Goal: Information Seeking & Learning: Learn about a topic

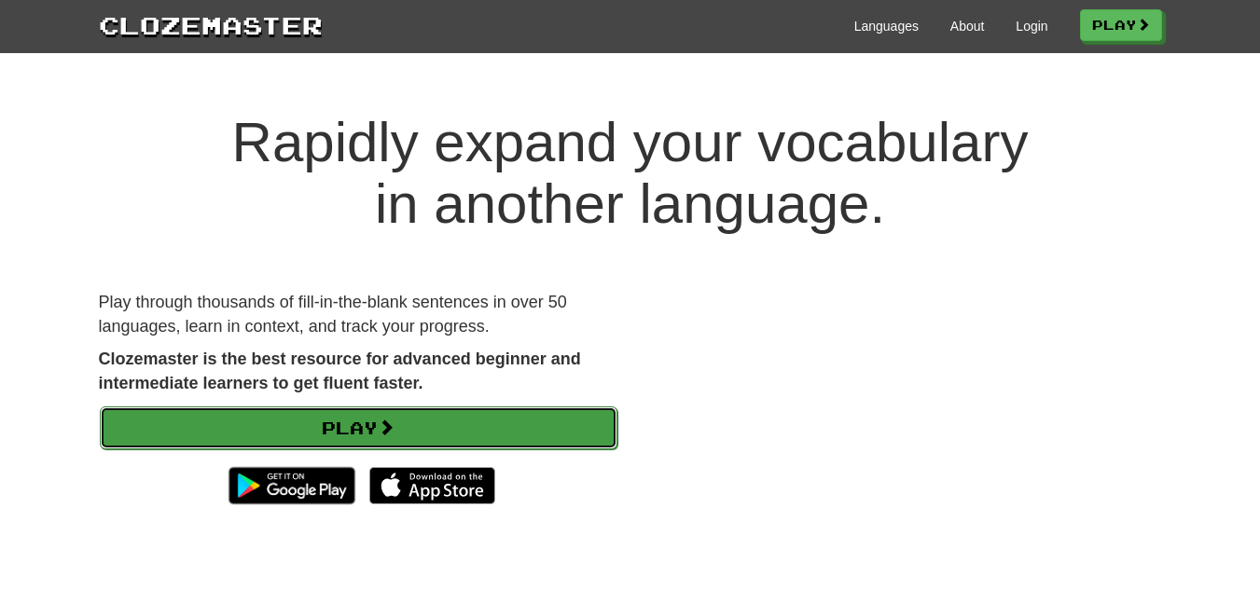
click at [500, 407] on link "Play" at bounding box center [359, 428] width 518 height 43
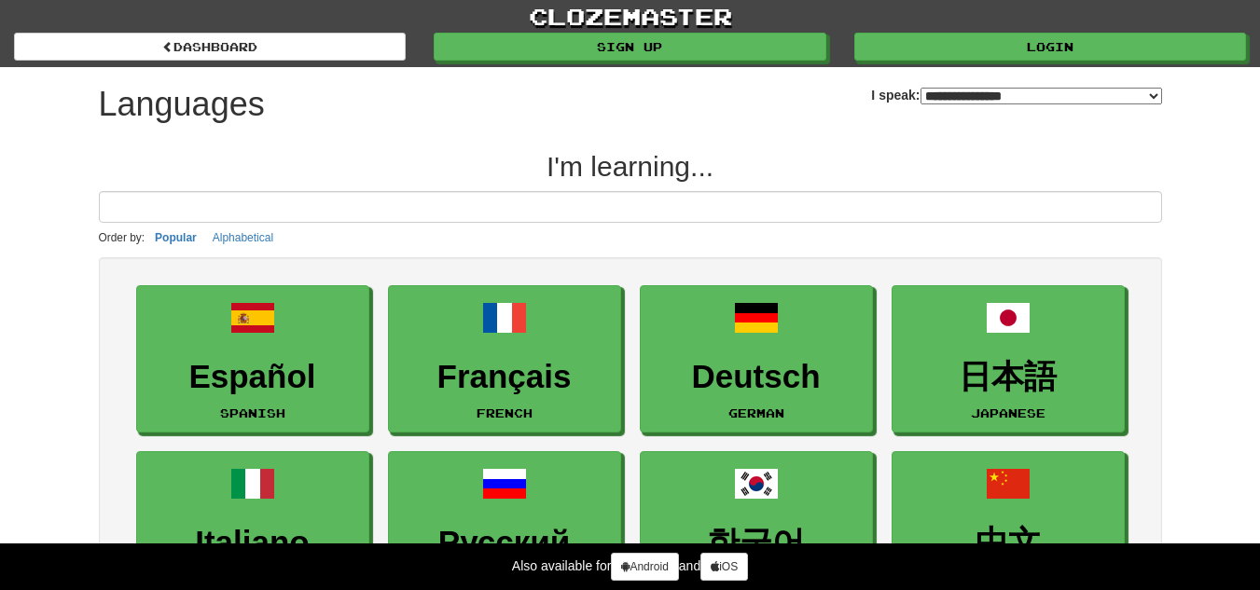
select select "*******"
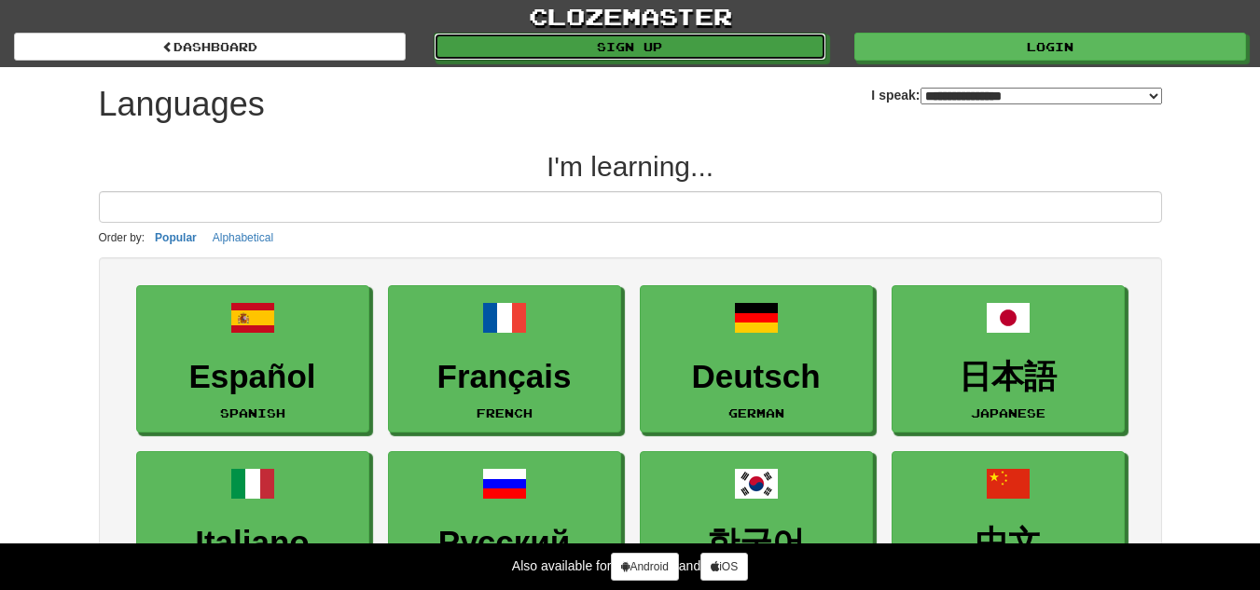
click at [603, 49] on link "Sign up" at bounding box center [630, 47] width 392 height 28
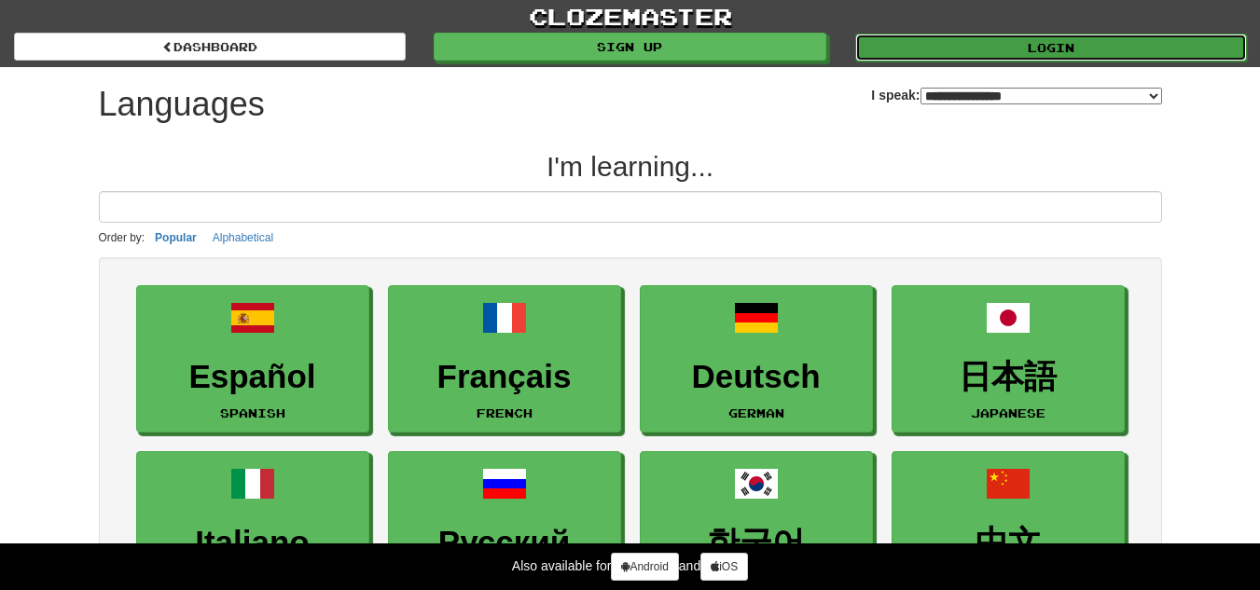
click at [1064, 37] on link "Login" at bounding box center [1051, 48] width 392 height 28
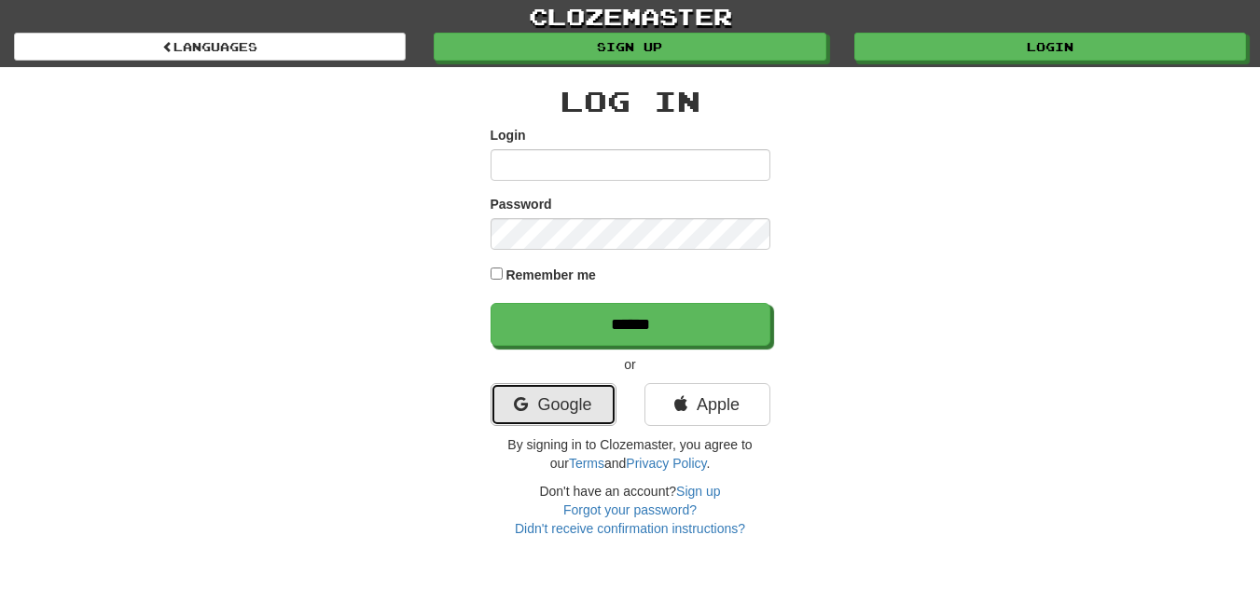
click at [572, 404] on link "Google" at bounding box center [554, 404] width 126 height 43
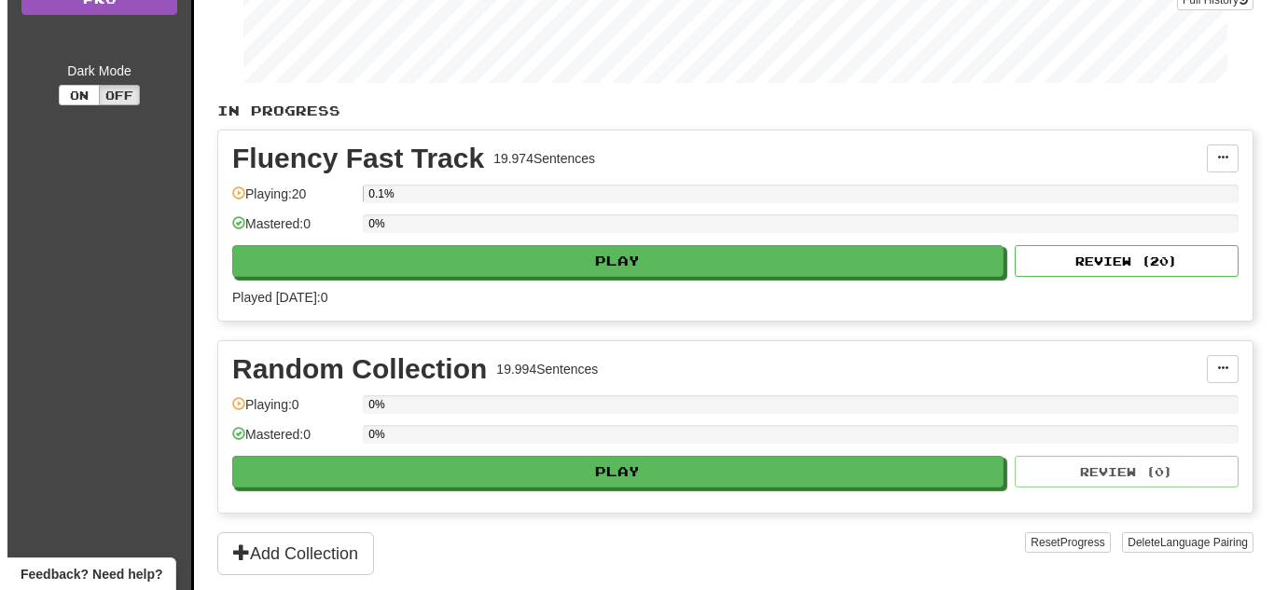
scroll to position [286, 0]
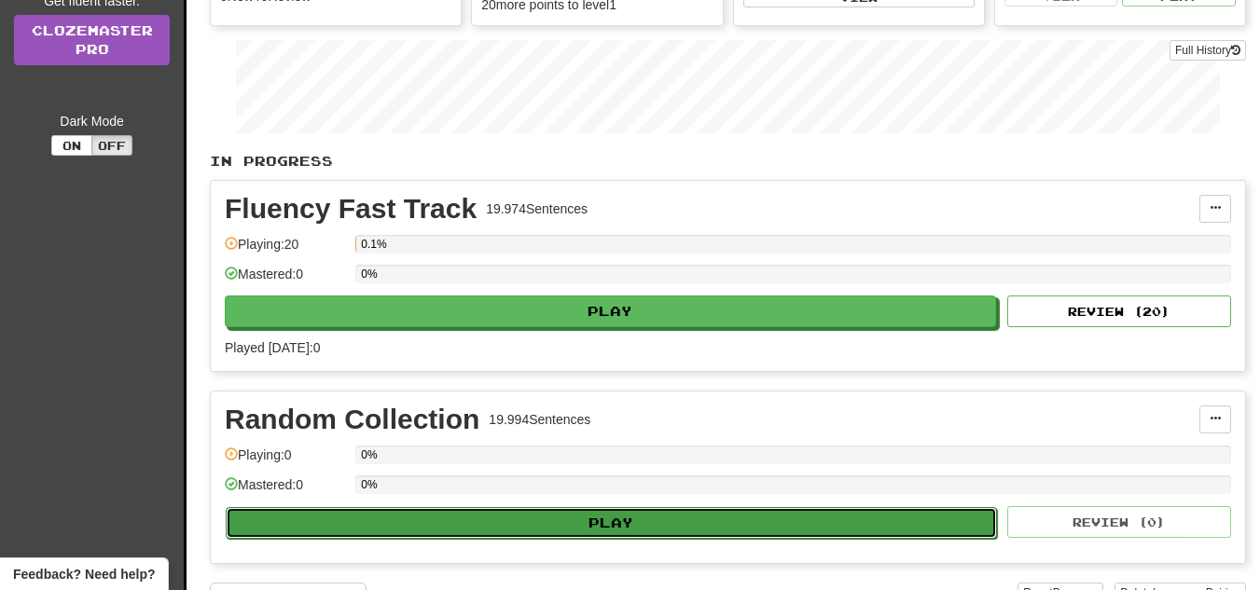
click at [726, 519] on button "Play" at bounding box center [611, 523] width 771 height 32
select select "**"
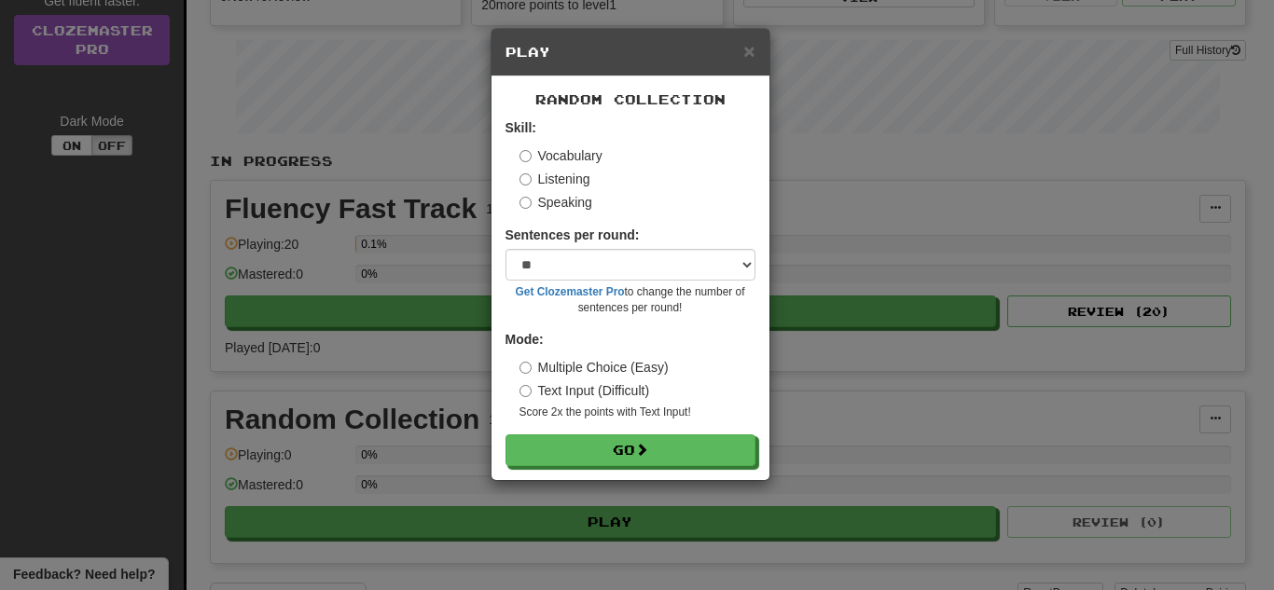
click at [542, 209] on label "Speaking" at bounding box center [556, 202] width 73 height 19
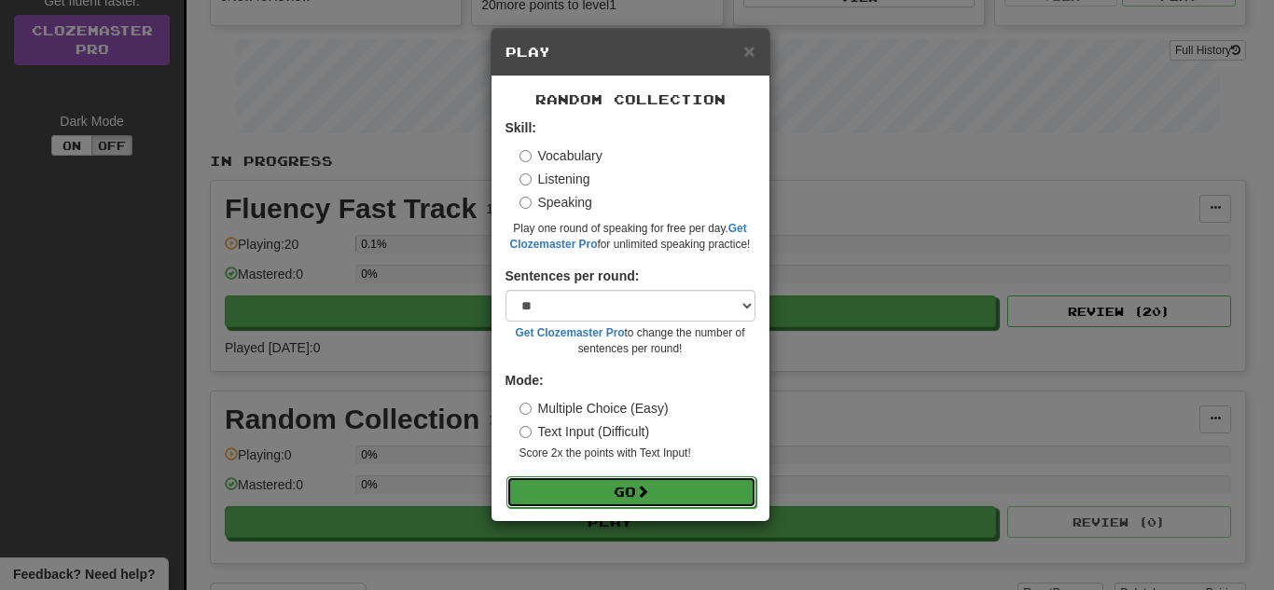
click at [612, 507] on button "Go" at bounding box center [631, 493] width 250 height 32
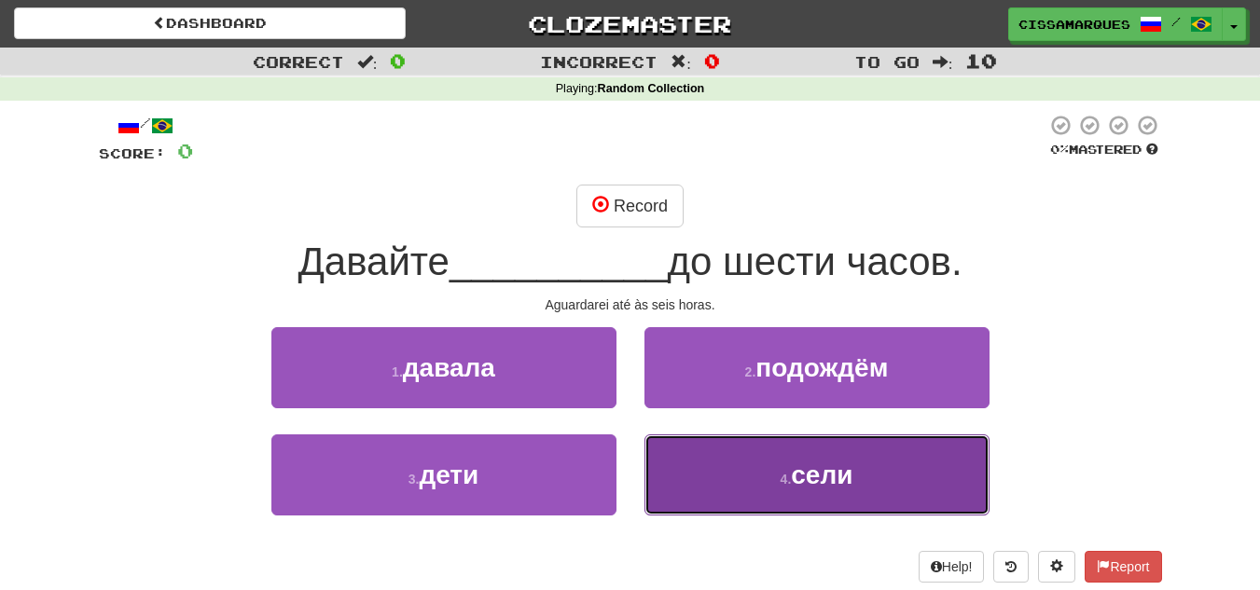
click at [722, 463] on button "4 . сели" at bounding box center [817, 475] width 345 height 81
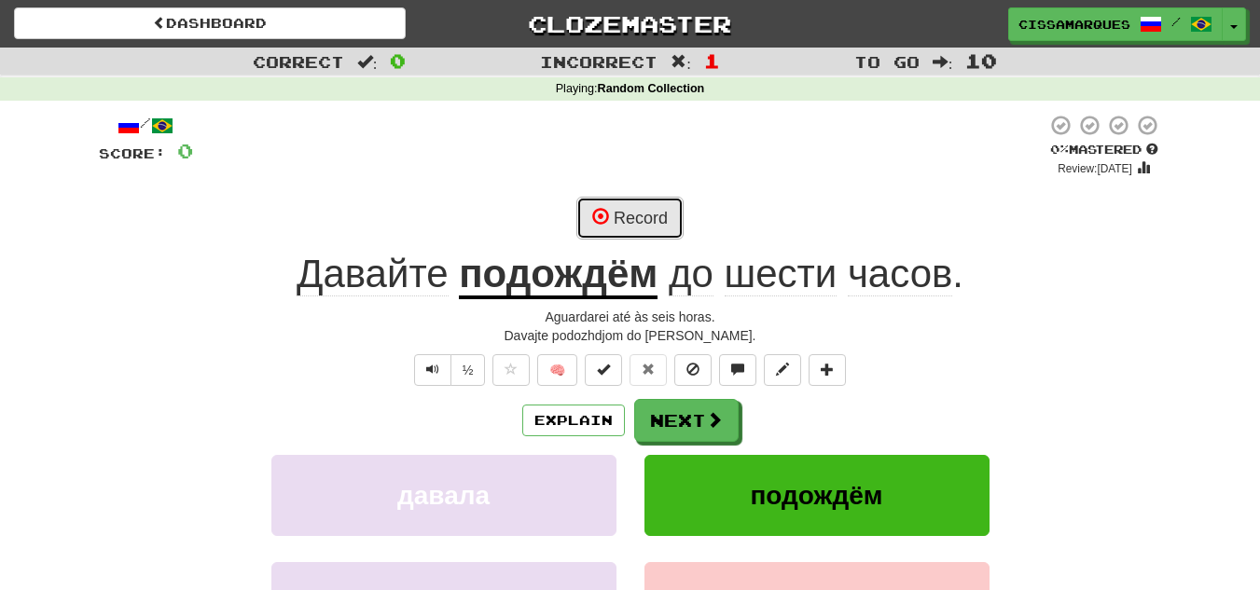
click at [607, 224] on span at bounding box center [600, 216] width 17 height 17
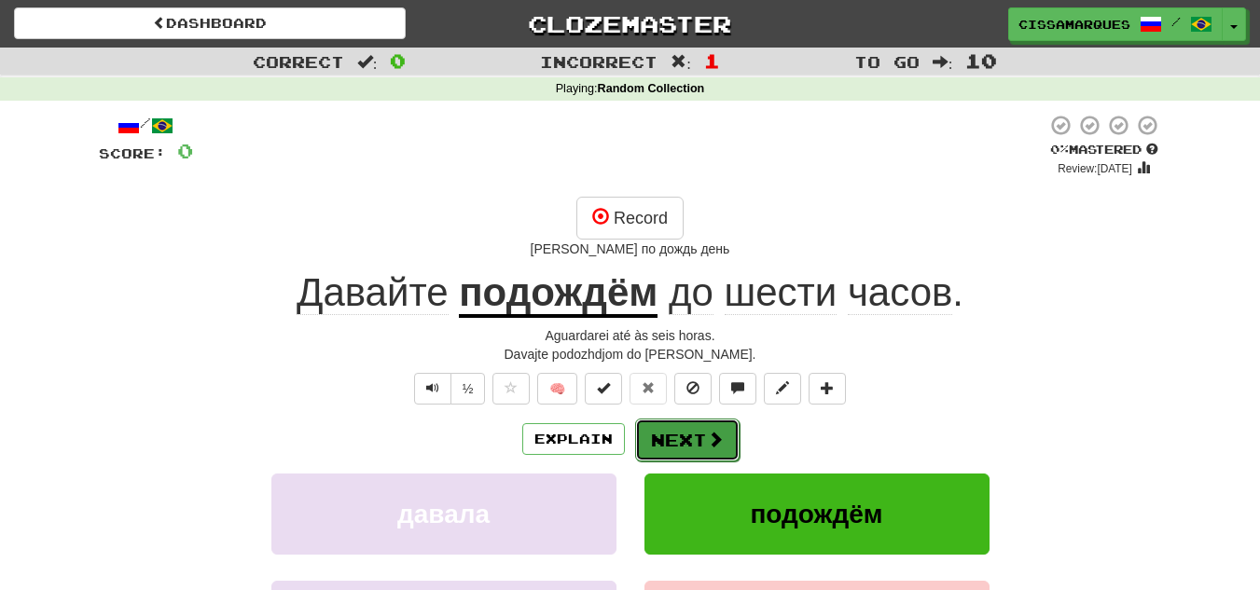
click at [688, 425] on button "Next" at bounding box center [687, 440] width 104 height 43
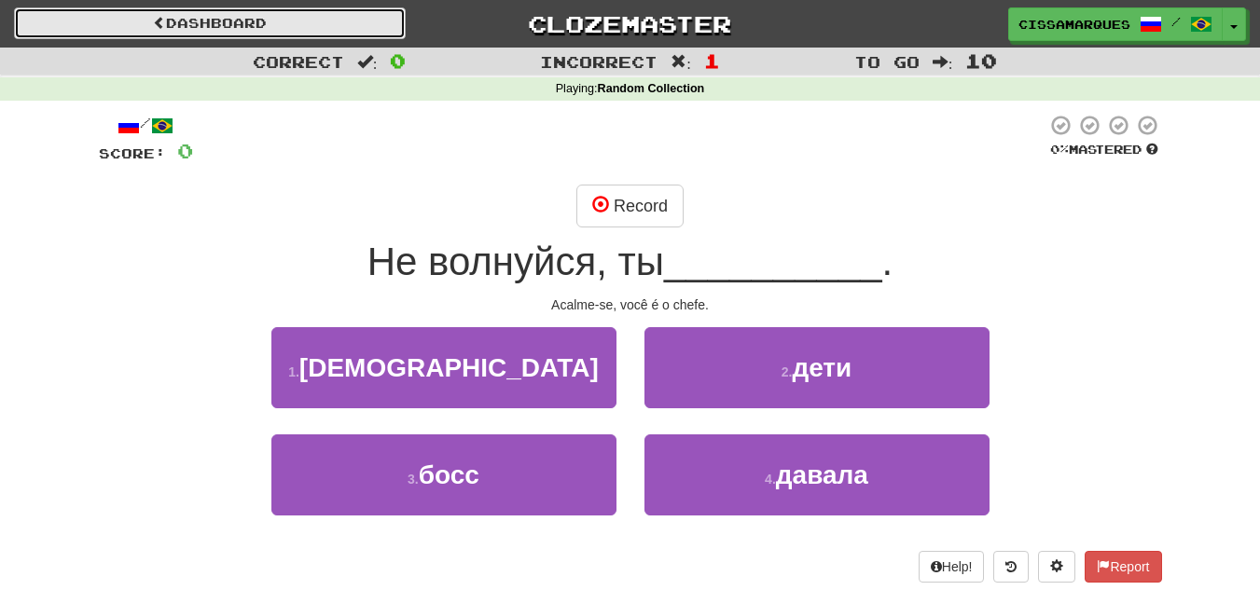
click at [166, 16] on link "Dashboard" at bounding box center [210, 23] width 392 height 32
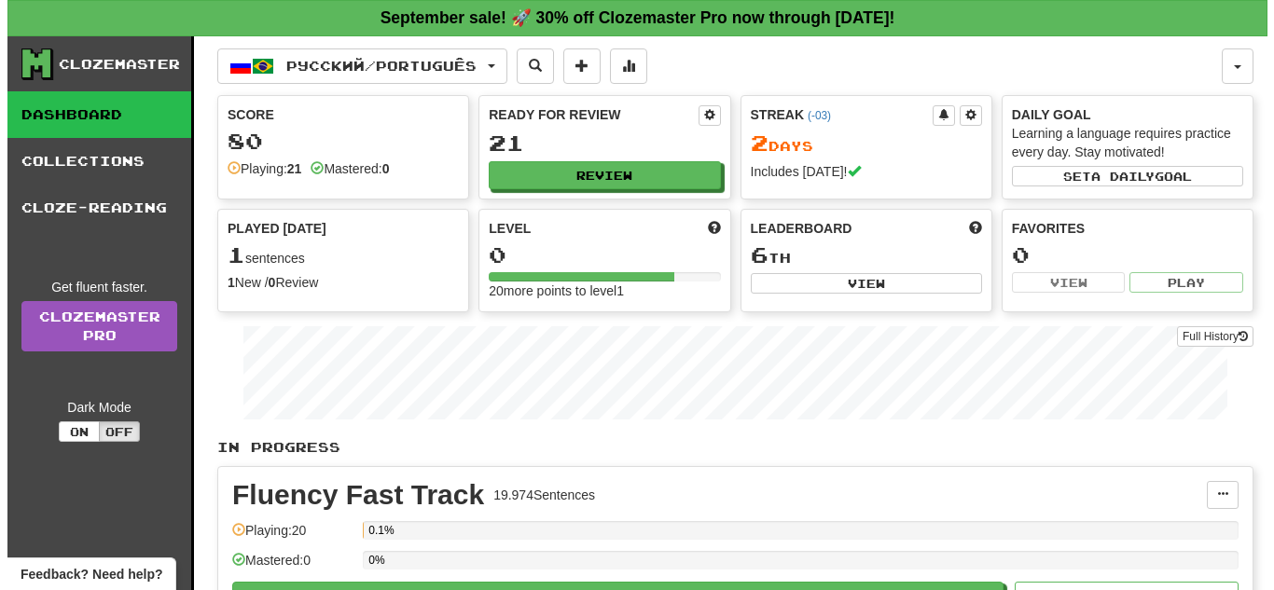
scroll to position [516, 0]
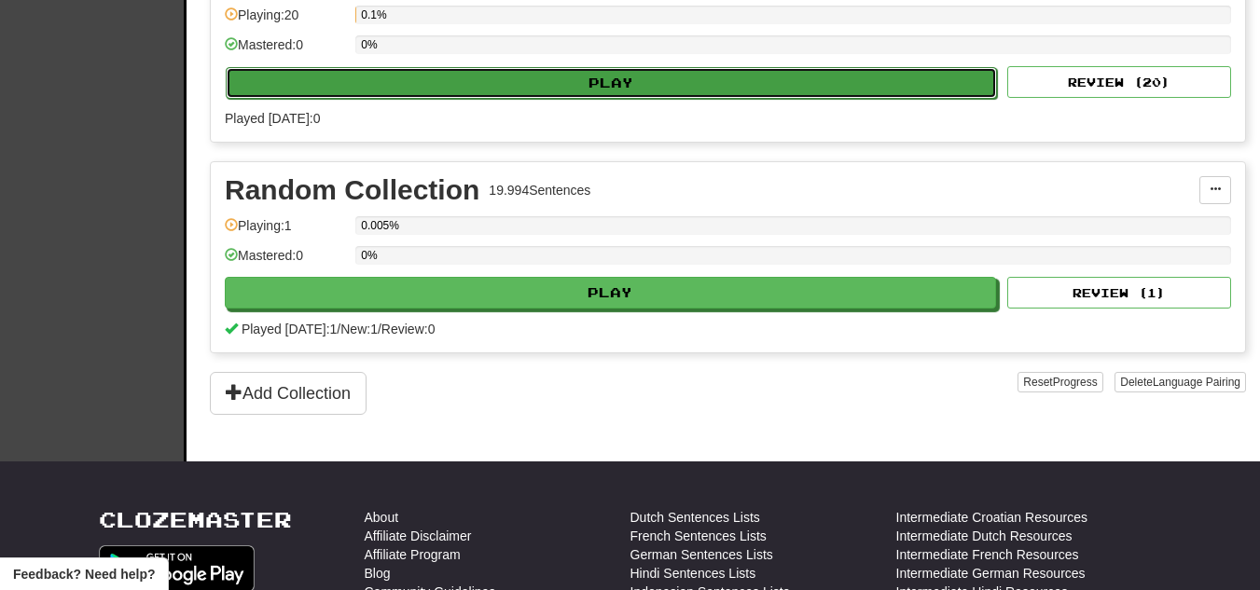
click at [812, 91] on button "Play" at bounding box center [611, 83] width 771 height 32
select select "**"
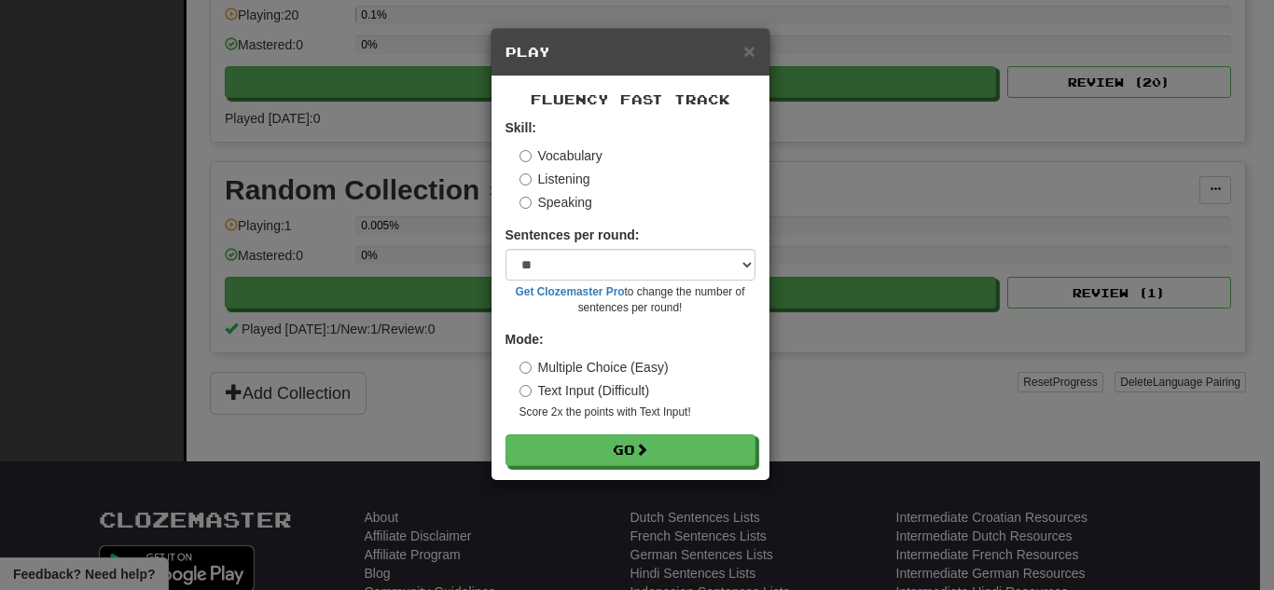
click at [565, 177] on label "Listening" at bounding box center [555, 179] width 71 height 19
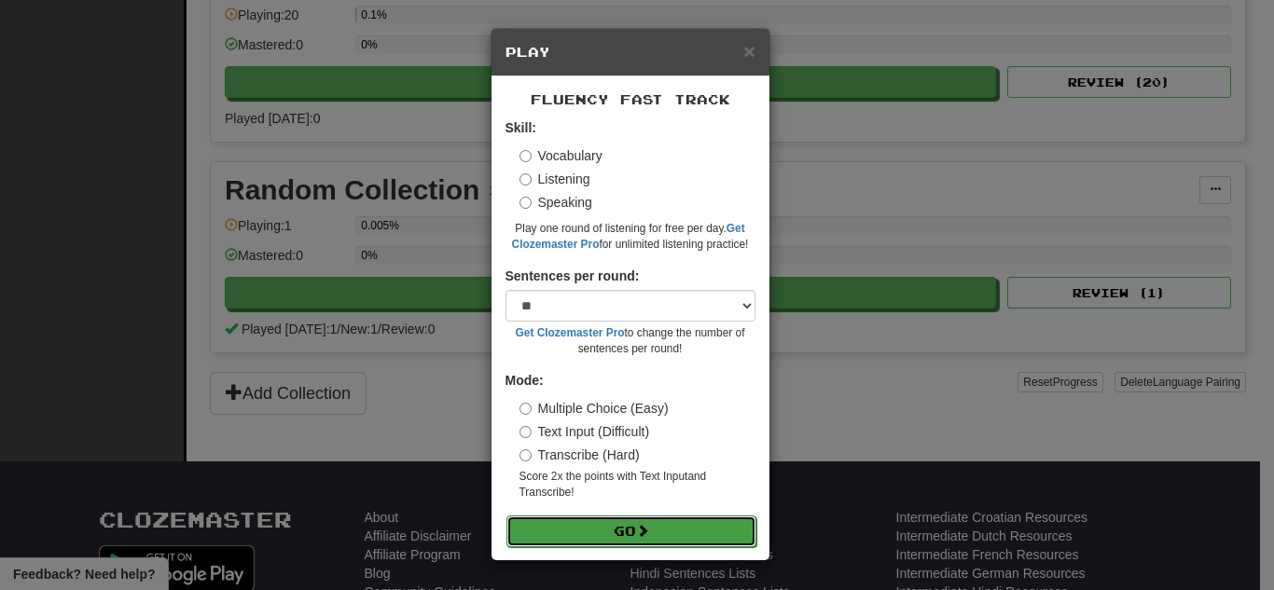
click at [601, 536] on button "Go" at bounding box center [631, 532] width 250 height 32
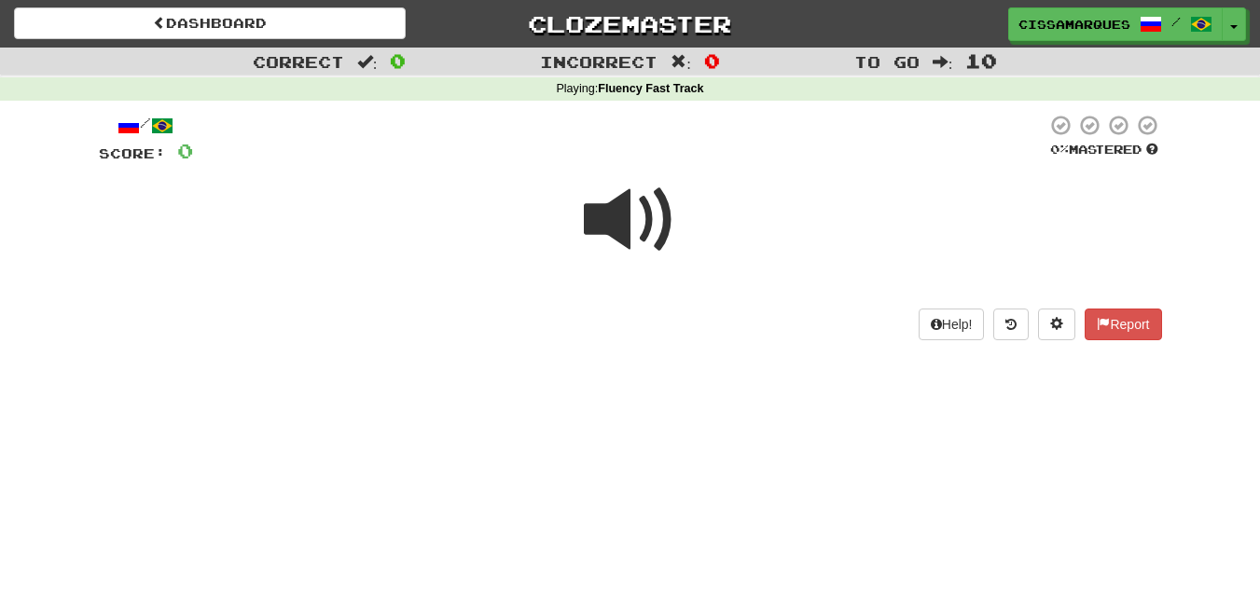
click at [653, 223] on span at bounding box center [630, 219] width 93 height 93
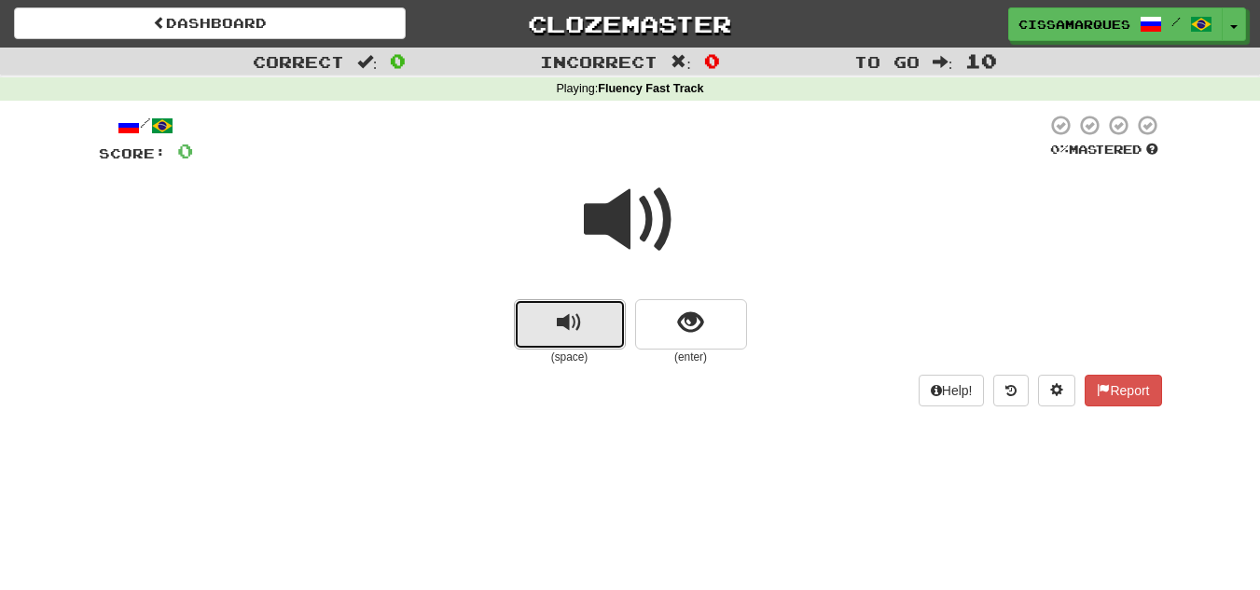
click at [568, 329] on span "replay audio" at bounding box center [569, 323] width 25 height 25
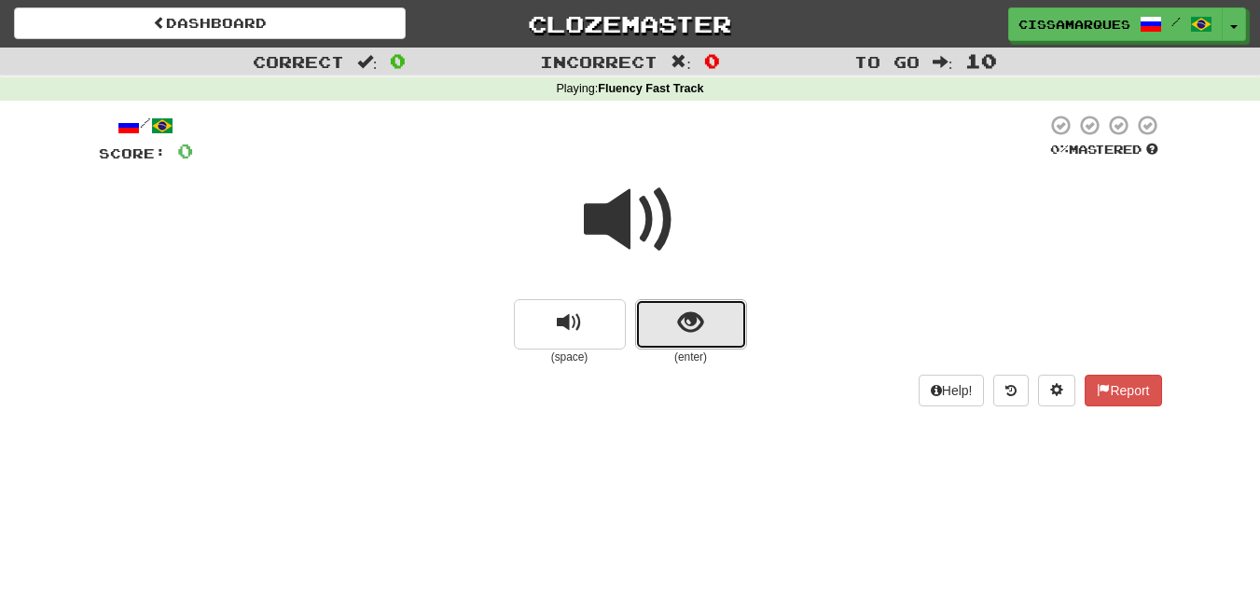
click at [707, 326] on button "show sentence" at bounding box center [691, 324] width 112 height 50
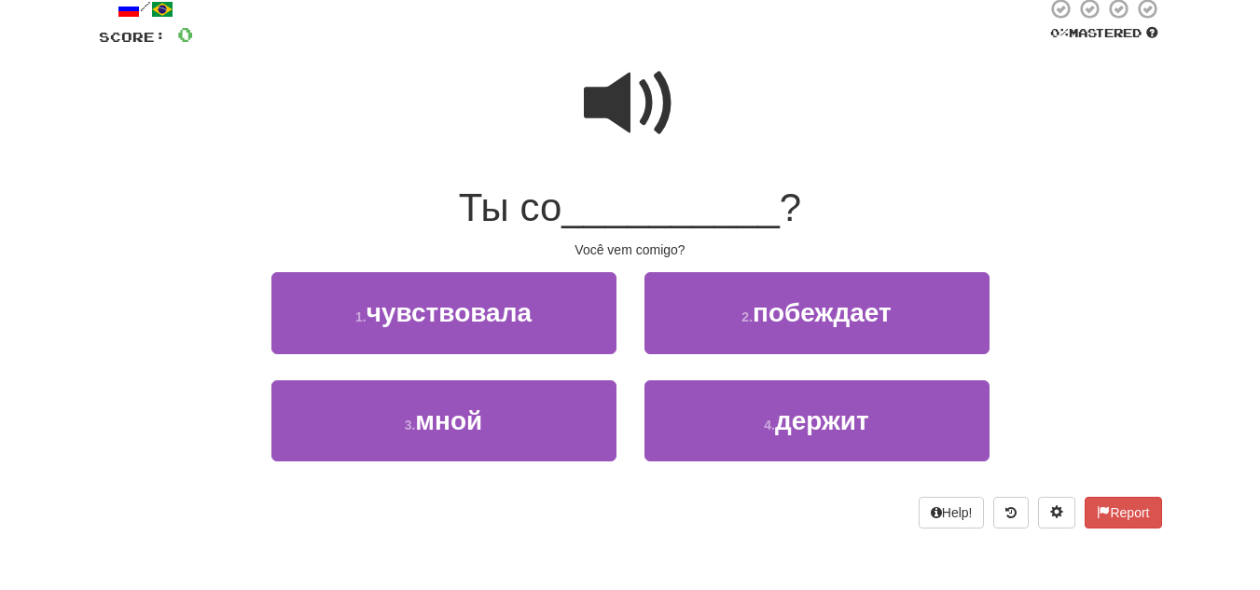
scroll to position [69, 0]
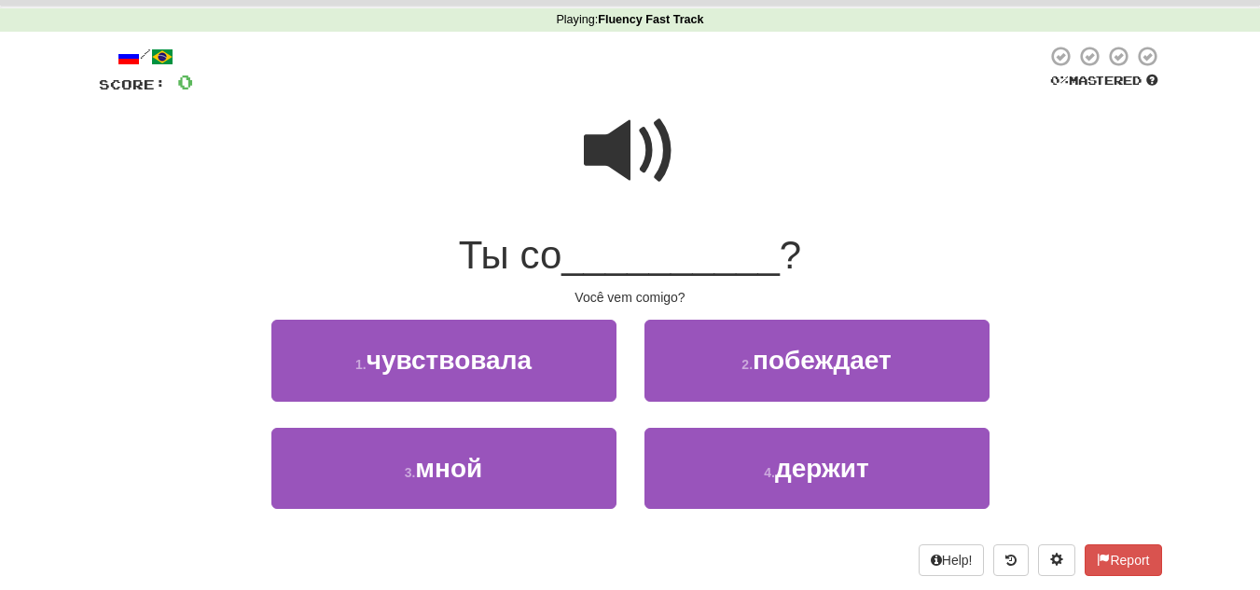
click at [644, 154] on span at bounding box center [630, 150] width 93 height 93
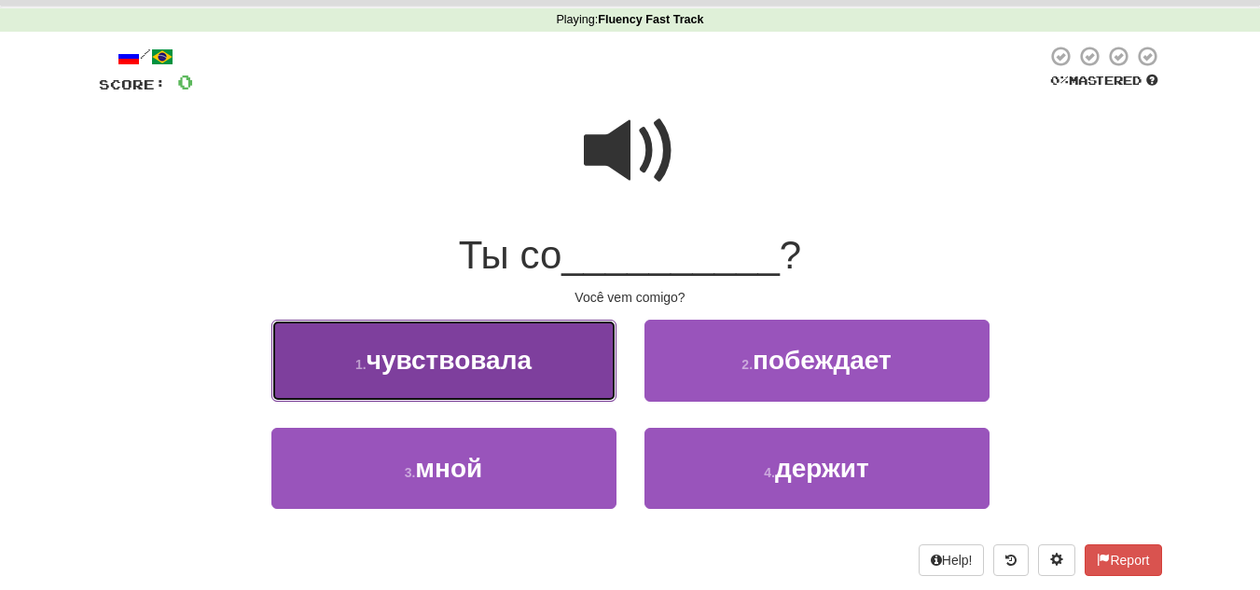
click at [563, 384] on button "1 . чувствовала" at bounding box center [443, 360] width 345 height 81
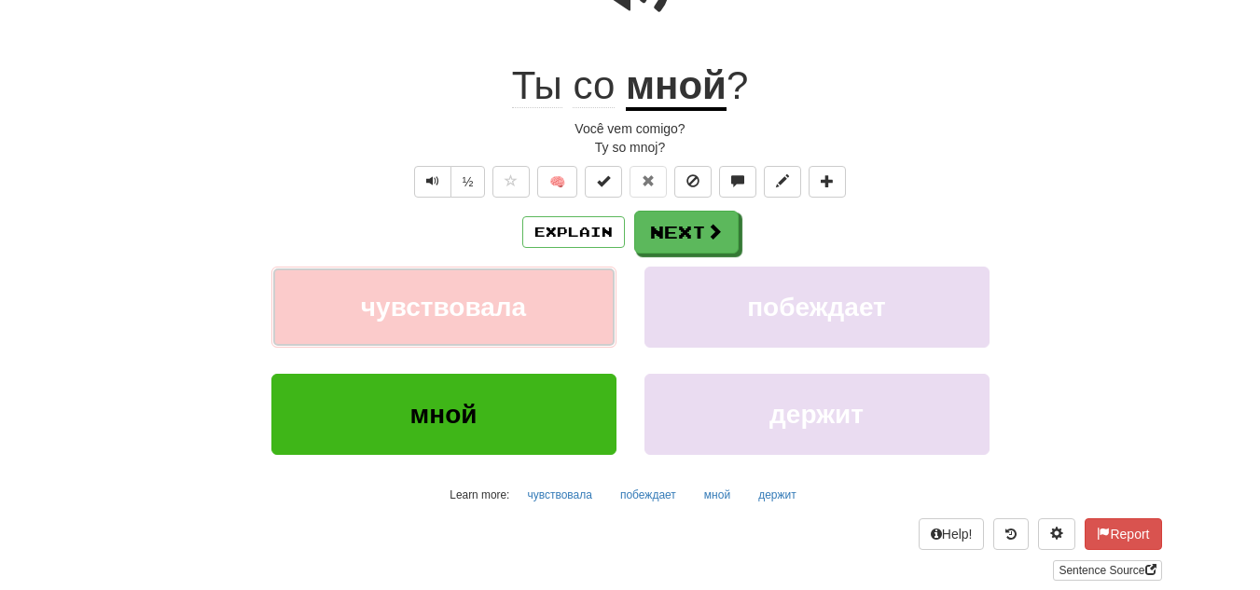
scroll to position [104, 0]
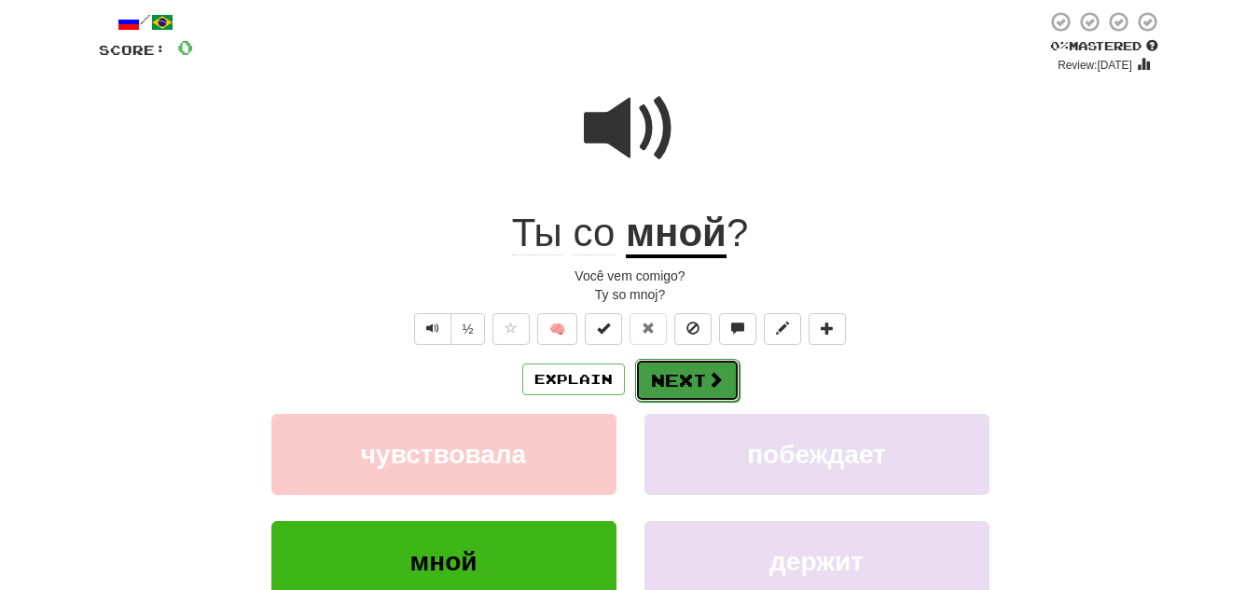
click at [710, 388] on span at bounding box center [715, 379] width 17 height 17
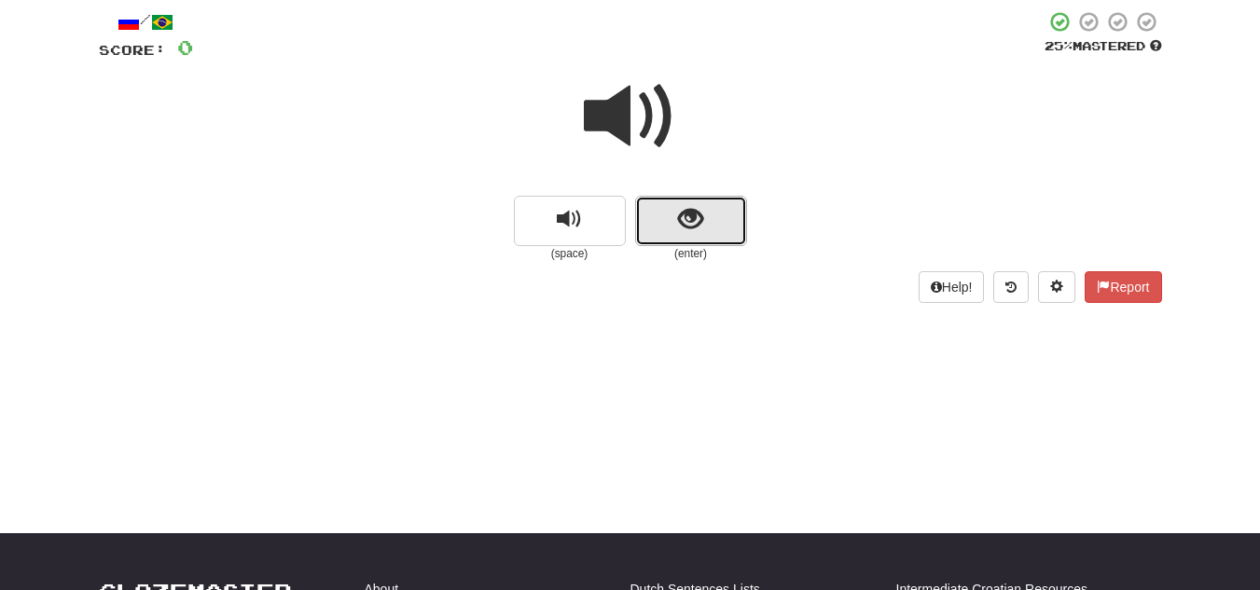
click at [646, 203] on button "show sentence" at bounding box center [691, 221] width 112 height 50
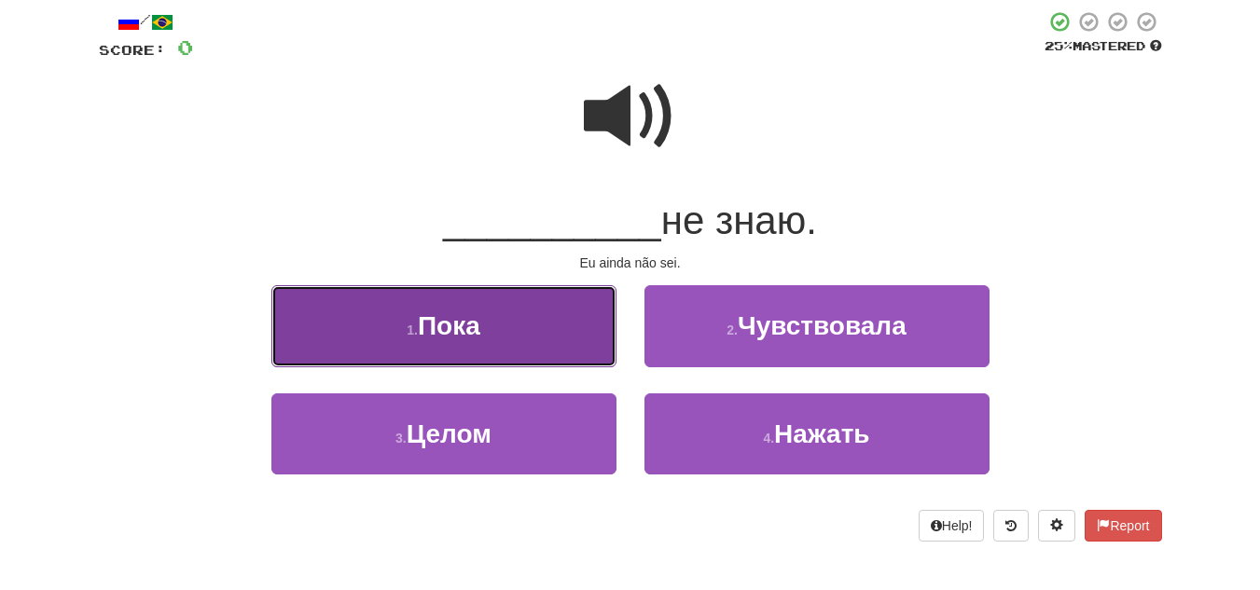
click at [495, 309] on button "1 . Пока" at bounding box center [443, 325] width 345 height 81
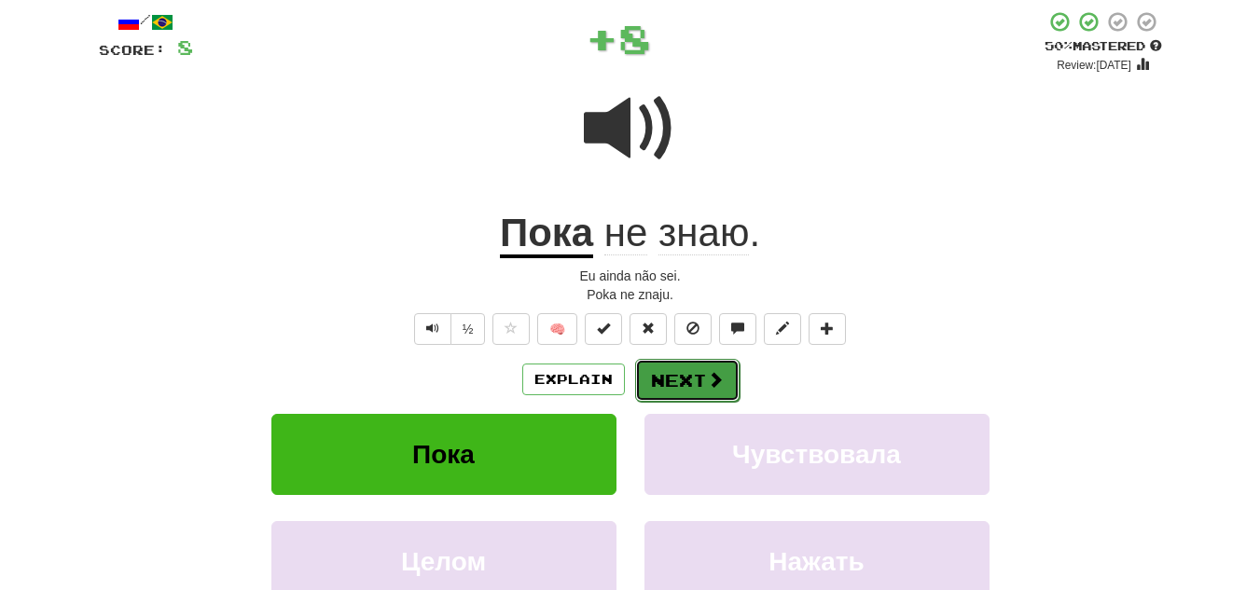
click at [692, 381] on button "Next" at bounding box center [687, 380] width 104 height 43
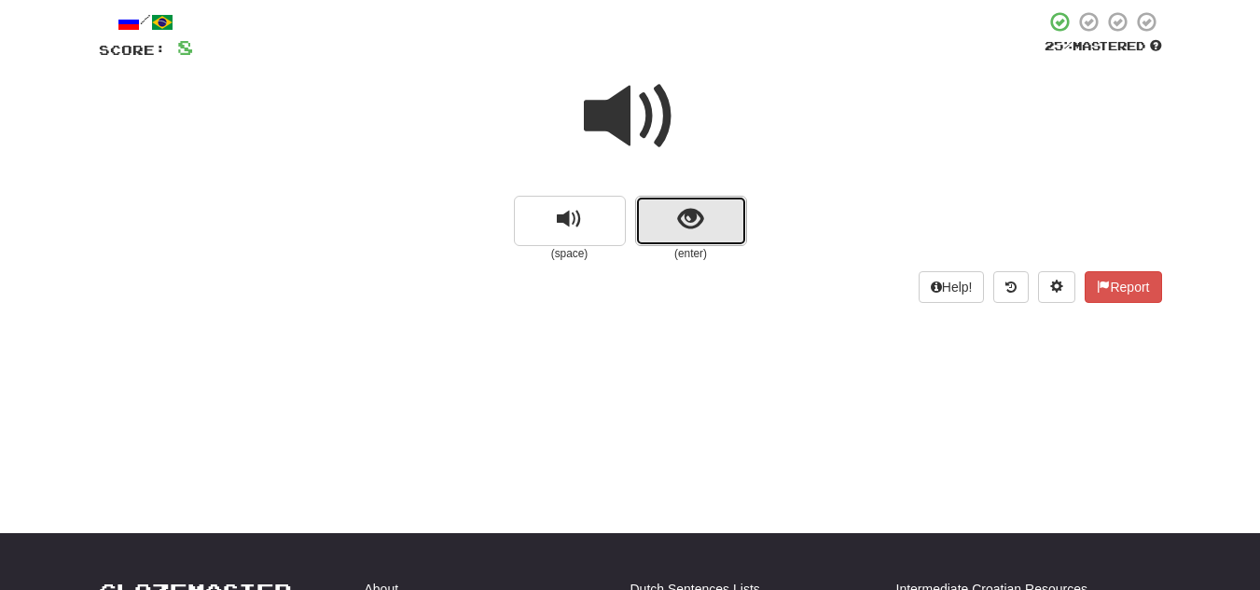
click at [686, 219] on span "show sentence" at bounding box center [690, 219] width 25 height 25
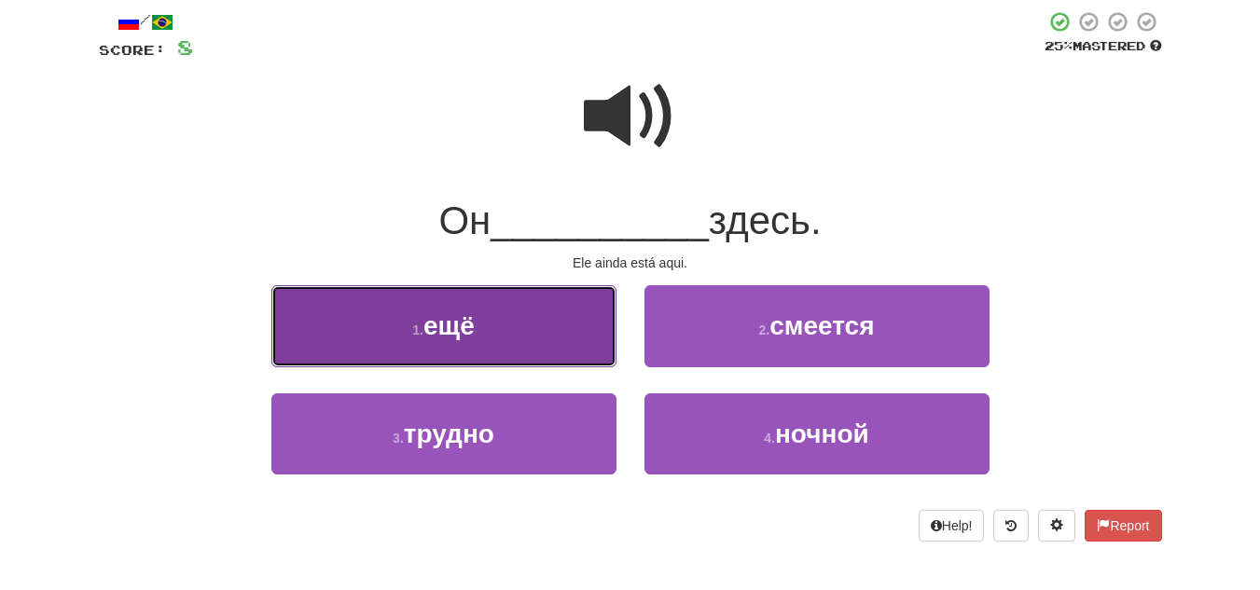
click at [520, 310] on button "1 . ещё" at bounding box center [443, 325] width 345 height 81
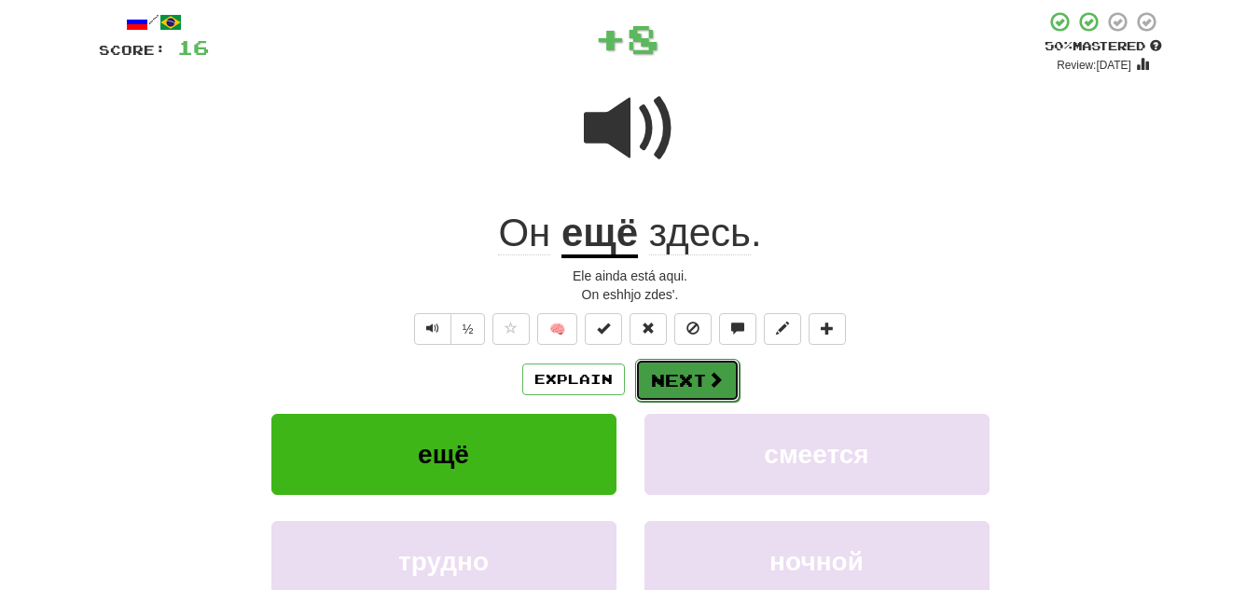
click at [689, 371] on button "Next" at bounding box center [687, 380] width 104 height 43
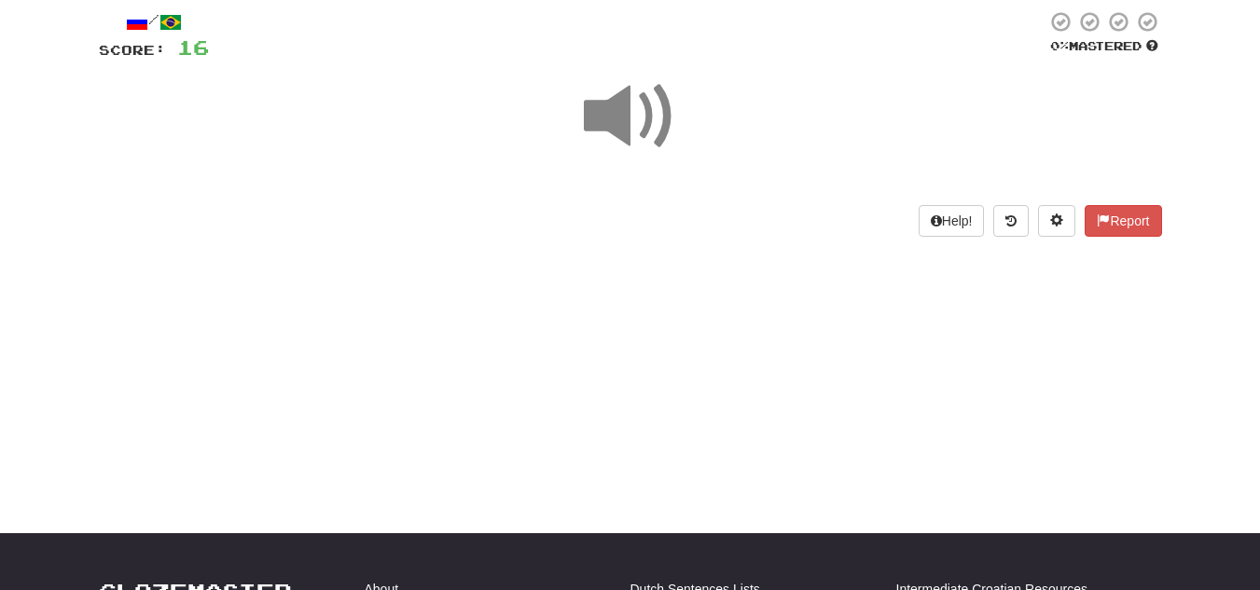
click at [635, 125] on span at bounding box center [630, 116] width 93 height 93
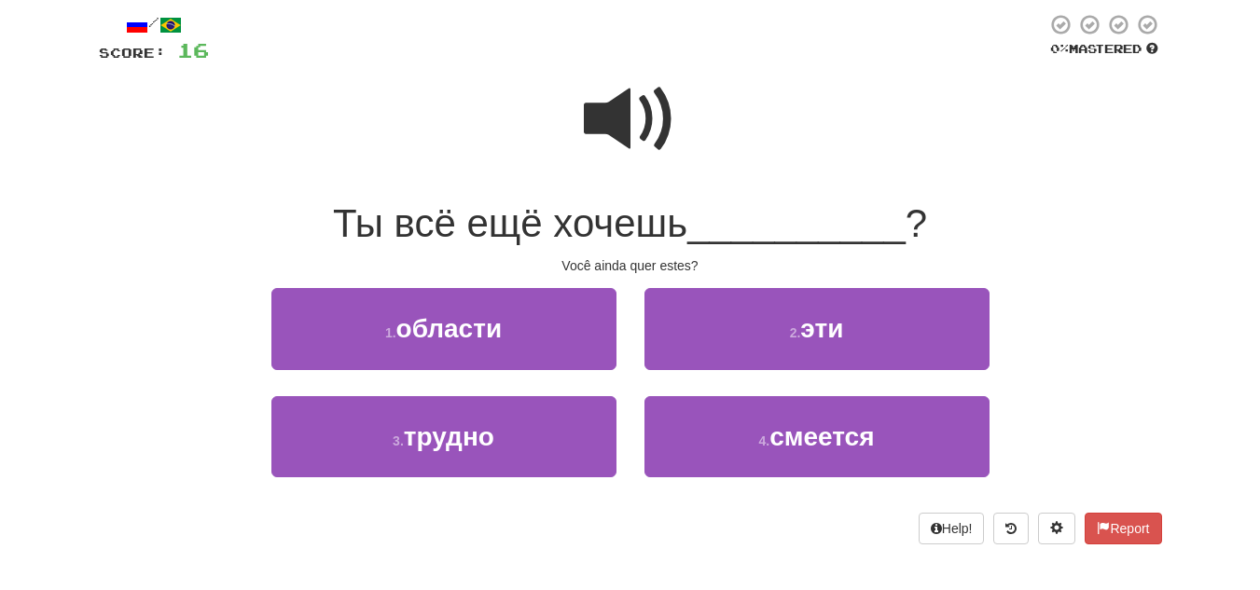
scroll to position [118, 0]
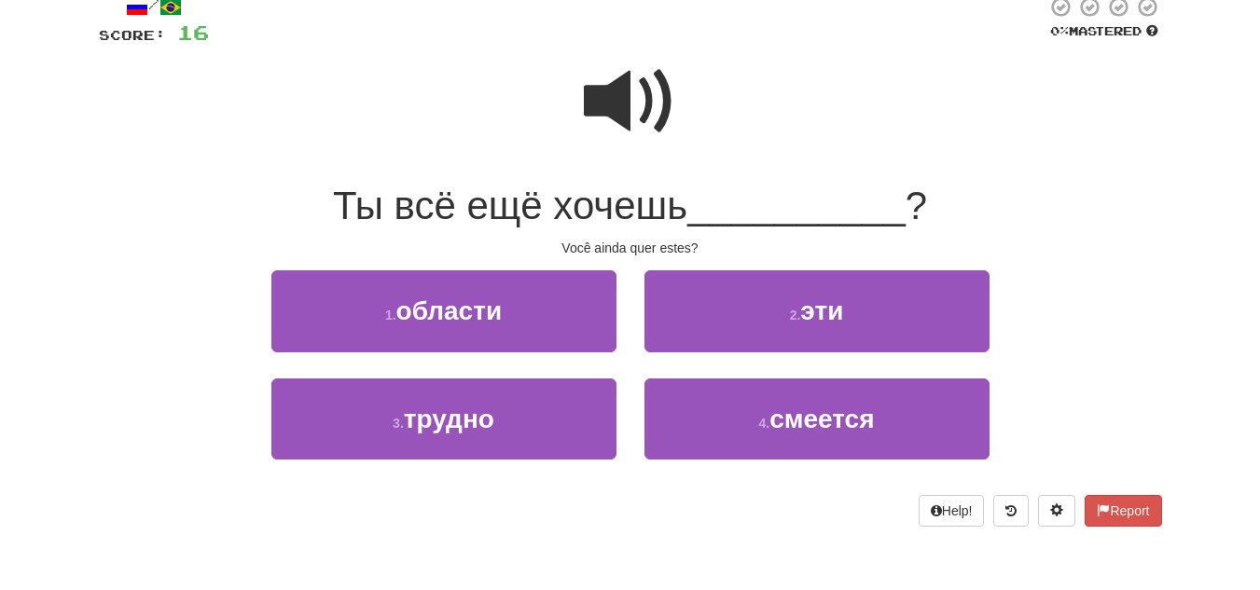
click at [565, 82] on div at bounding box center [630, 114] width 1063 height 133
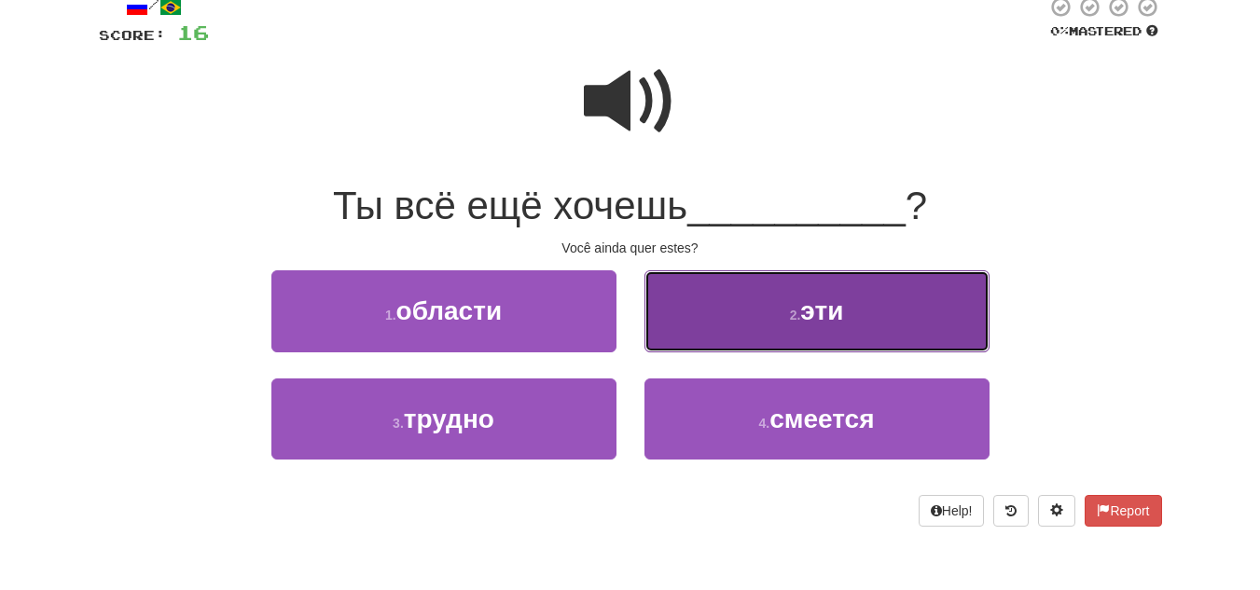
click at [824, 338] on button "2 . эти" at bounding box center [817, 310] width 345 height 81
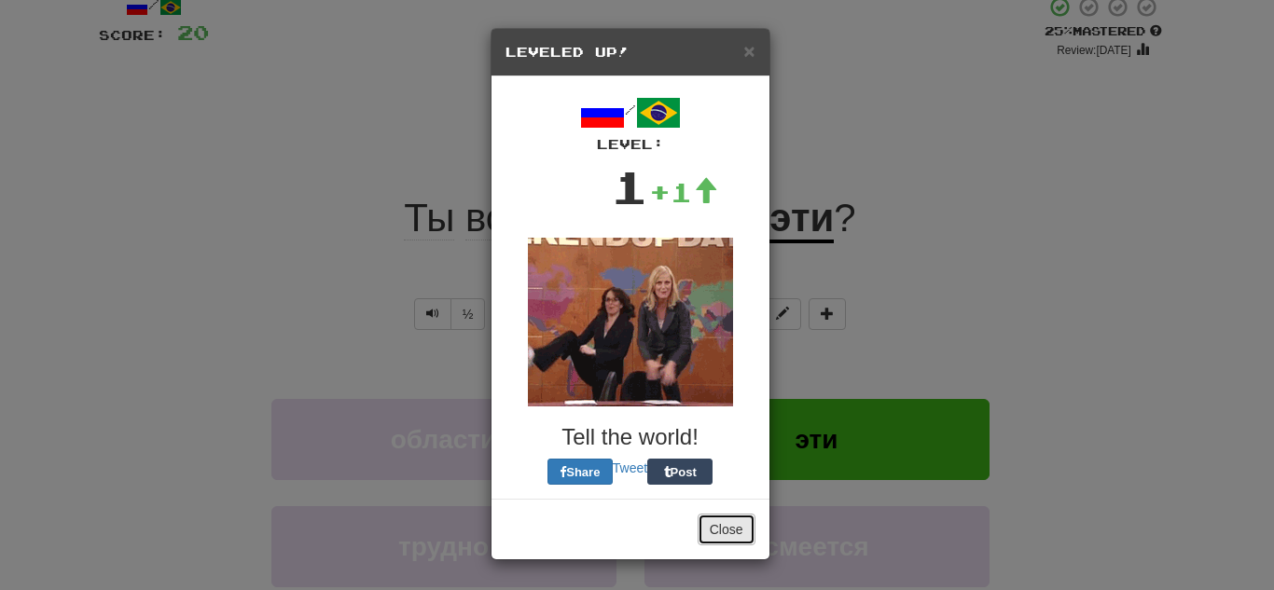
click at [702, 532] on button "Close" at bounding box center [727, 530] width 58 height 32
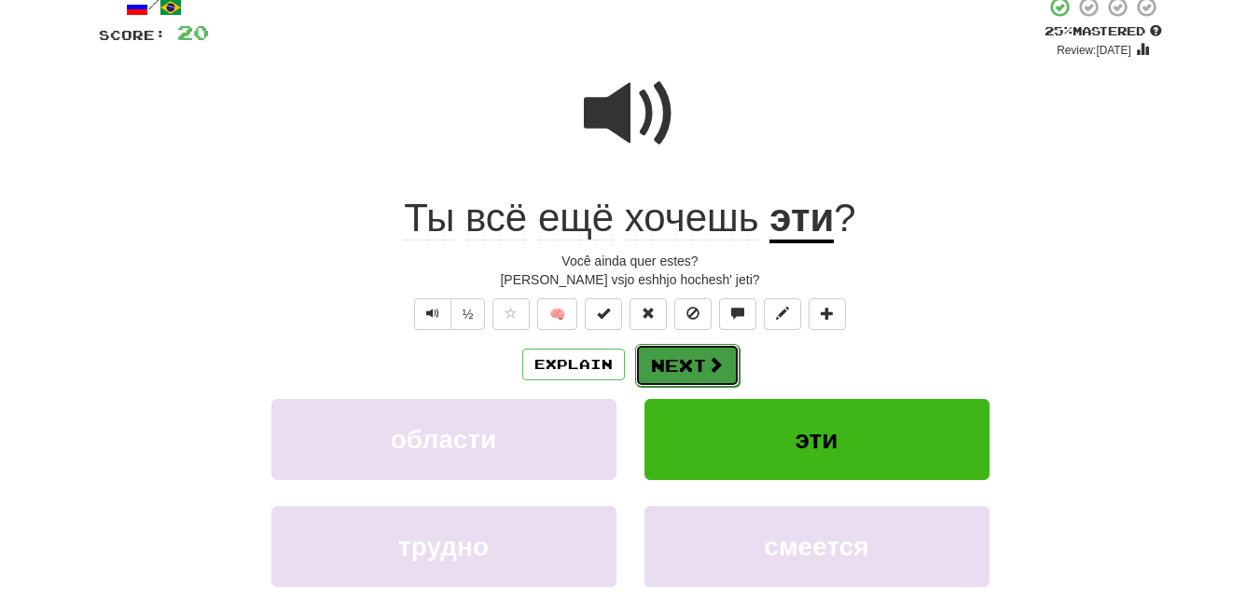
click at [670, 381] on button "Next" at bounding box center [687, 365] width 104 height 43
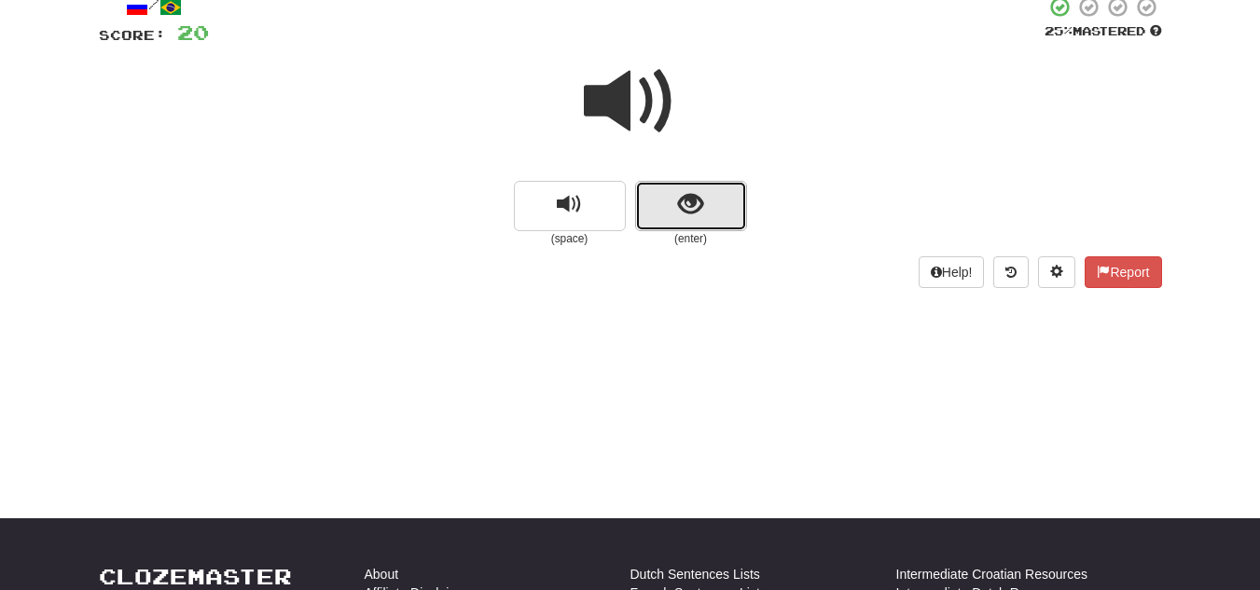
click at [699, 208] on span "show sentence" at bounding box center [690, 204] width 25 height 25
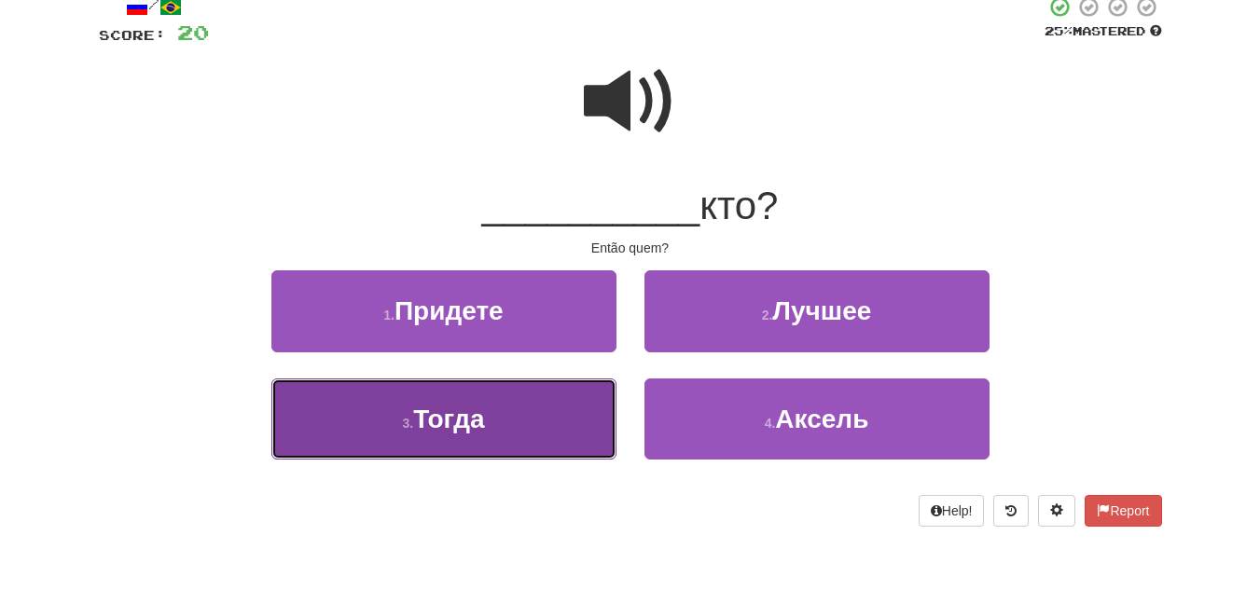
click at [508, 437] on button "3 . Тогда" at bounding box center [443, 419] width 345 height 81
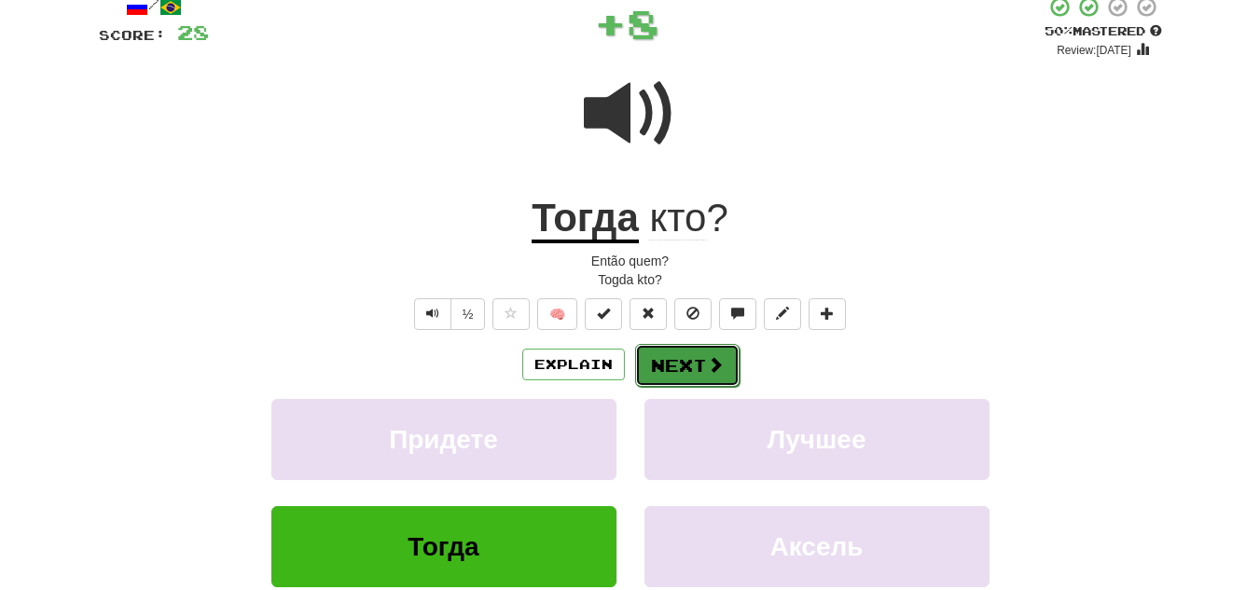
click at [681, 360] on button "Next" at bounding box center [687, 365] width 104 height 43
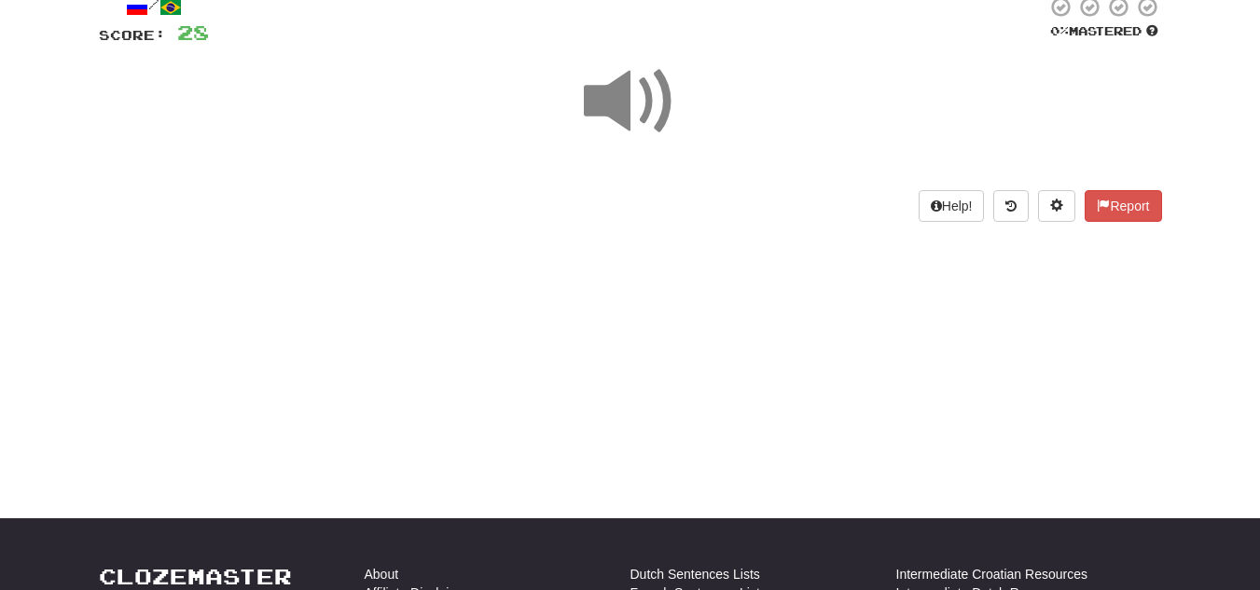
click at [613, 116] on span at bounding box center [630, 101] width 93 height 93
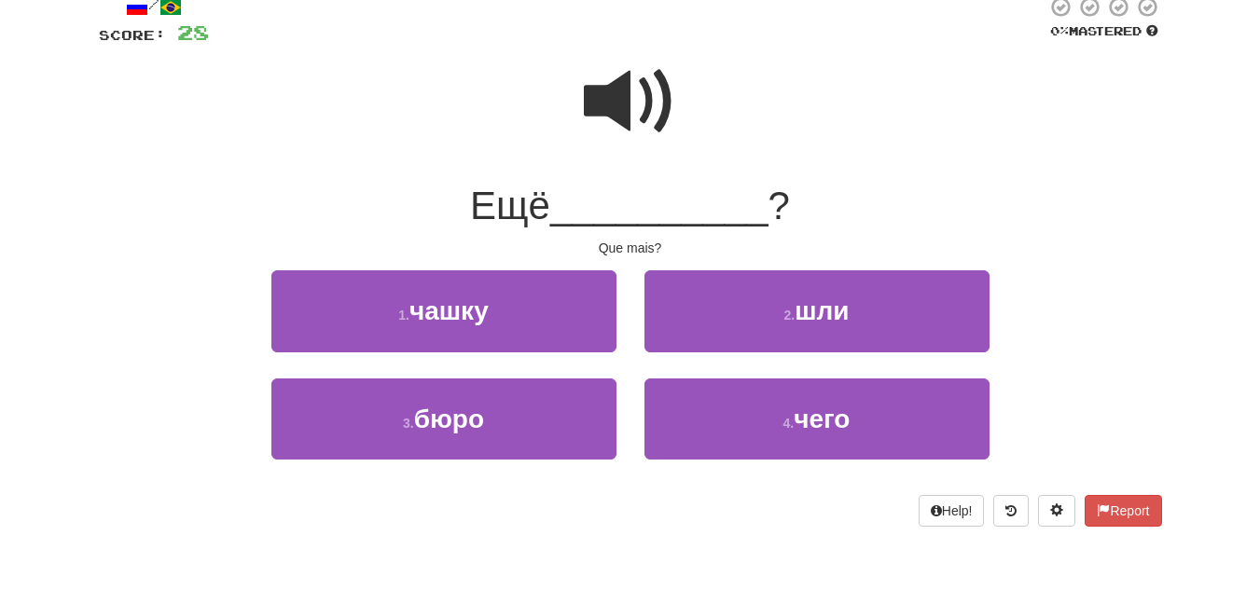
click at [584, 108] on span at bounding box center [630, 101] width 93 height 93
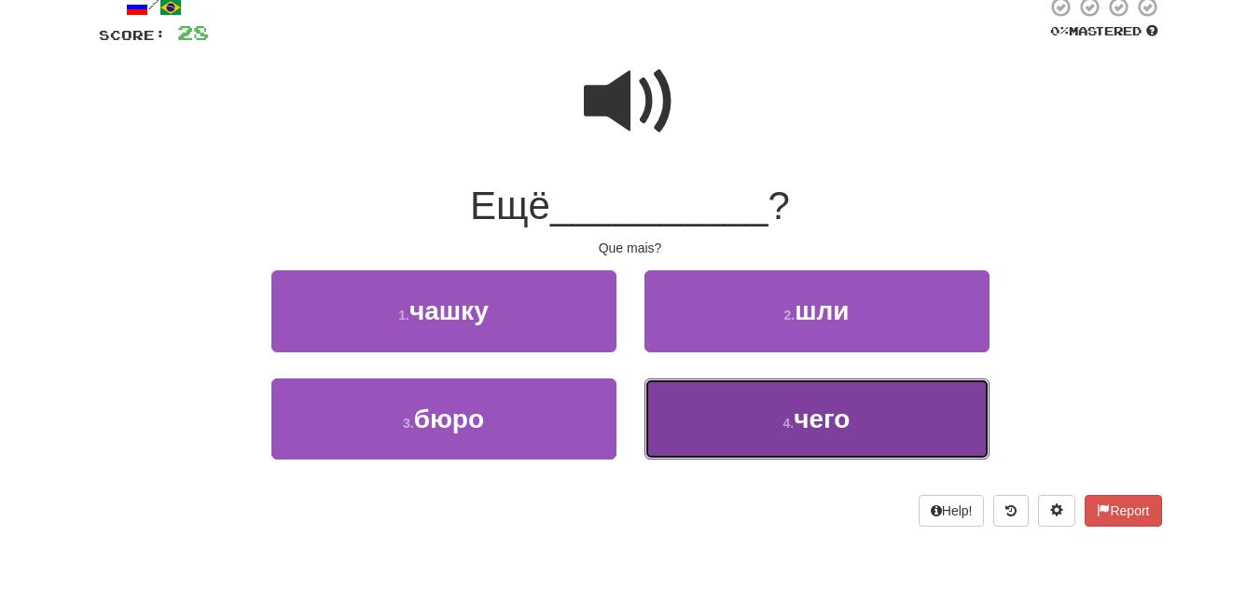
click at [795, 432] on button "4 . чего" at bounding box center [817, 419] width 345 height 81
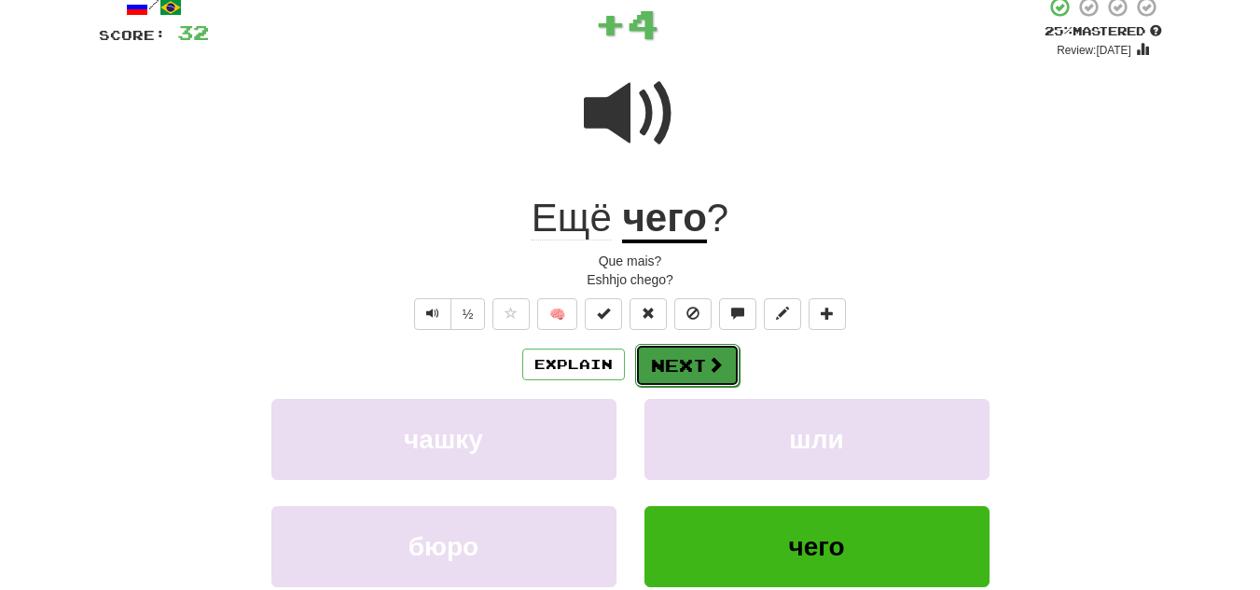
click at [702, 376] on button "Next" at bounding box center [687, 365] width 104 height 43
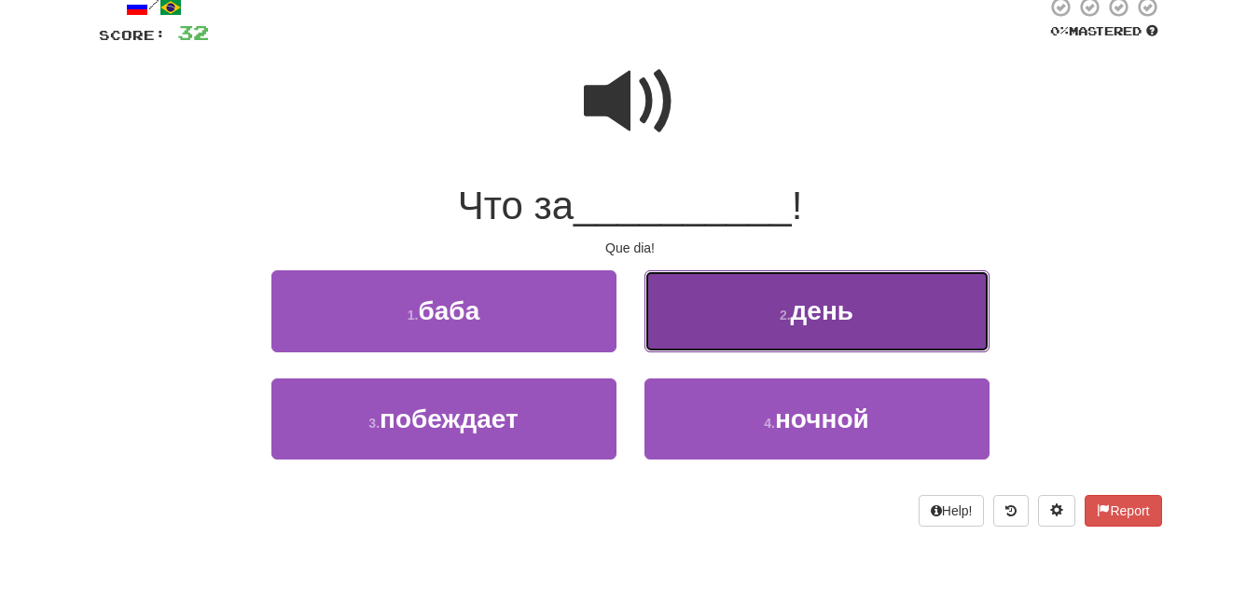
click at [767, 298] on button "2 . день" at bounding box center [817, 310] width 345 height 81
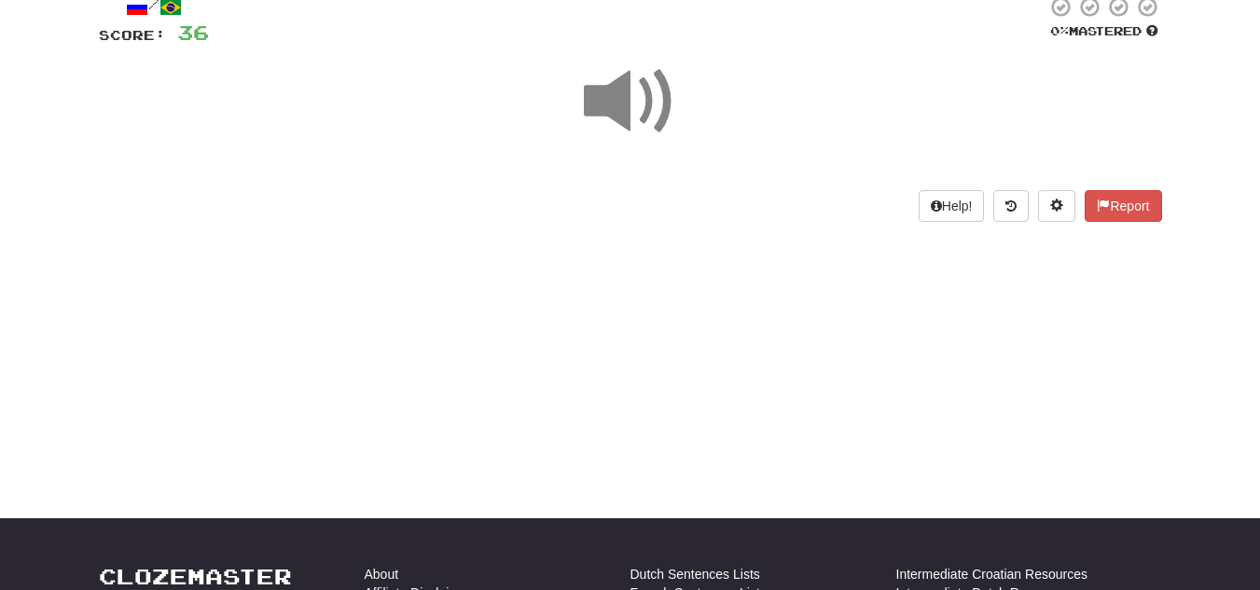
click at [596, 286] on div "Dashboard Clozemaster cissamarques / Toggle Dropdown Dashboard Leaderboard Acti…" at bounding box center [630, 177] width 1260 height 590
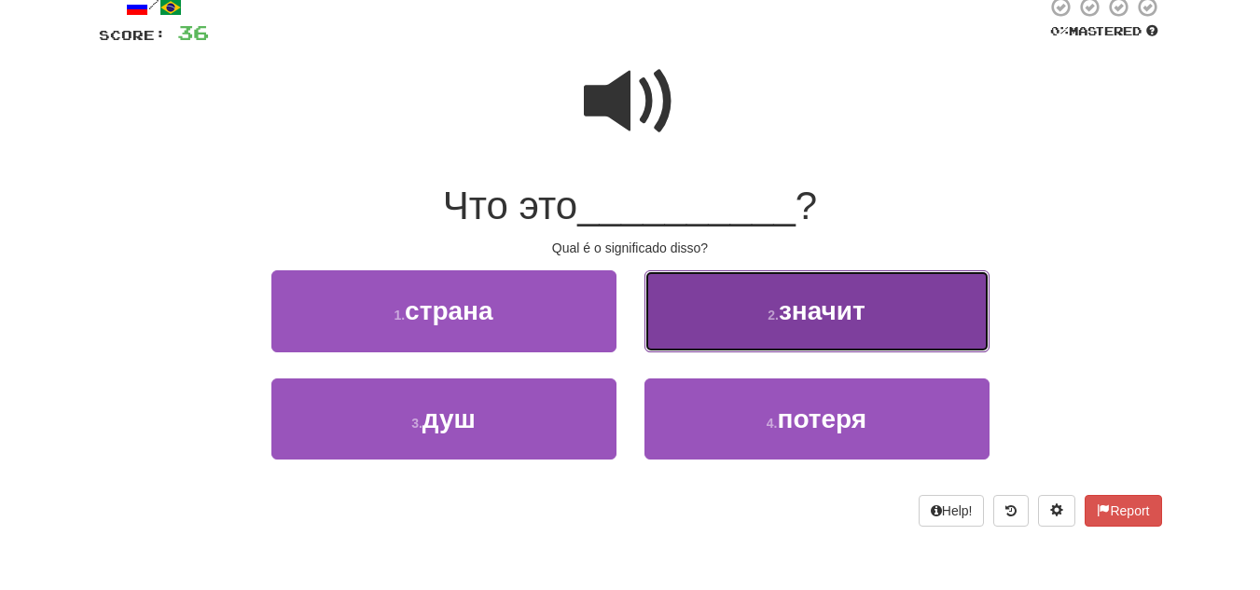
click at [783, 336] on button "2 . значит" at bounding box center [817, 310] width 345 height 81
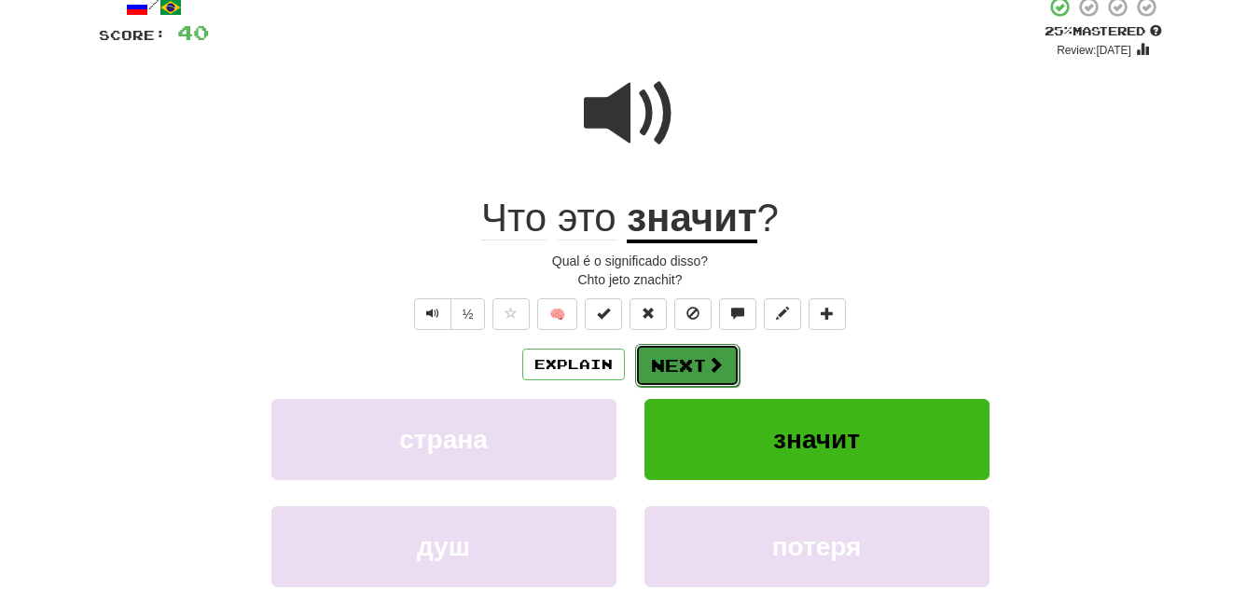
click at [712, 347] on button "Next" at bounding box center [687, 365] width 104 height 43
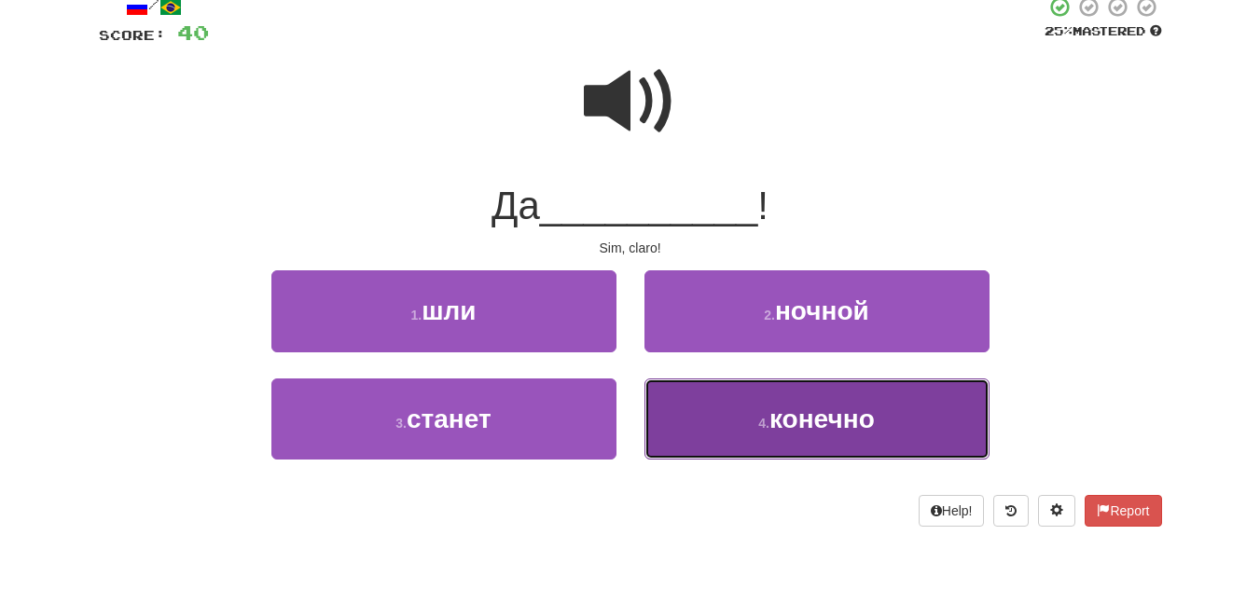
click at [754, 394] on button "4 . конечно" at bounding box center [817, 419] width 345 height 81
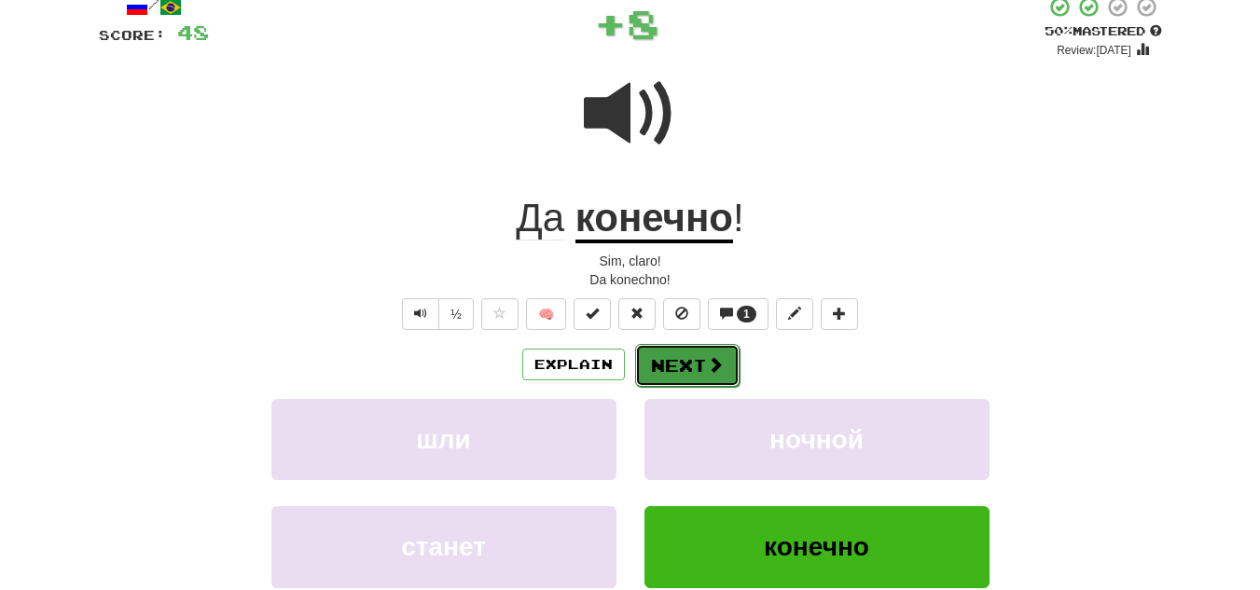
click at [687, 380] on button "Next" at bounding box center [687, 365] width 104 height 43
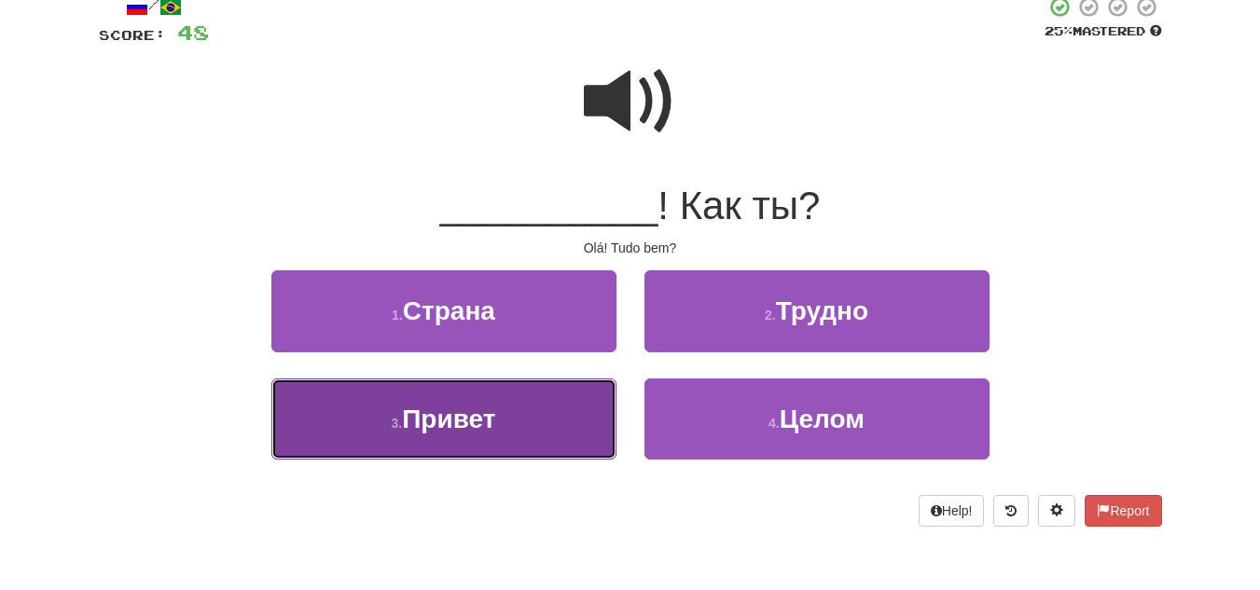
click at [477, 395] on button "3 . Привет" at bounding box center [443, 419] width 345 height 81
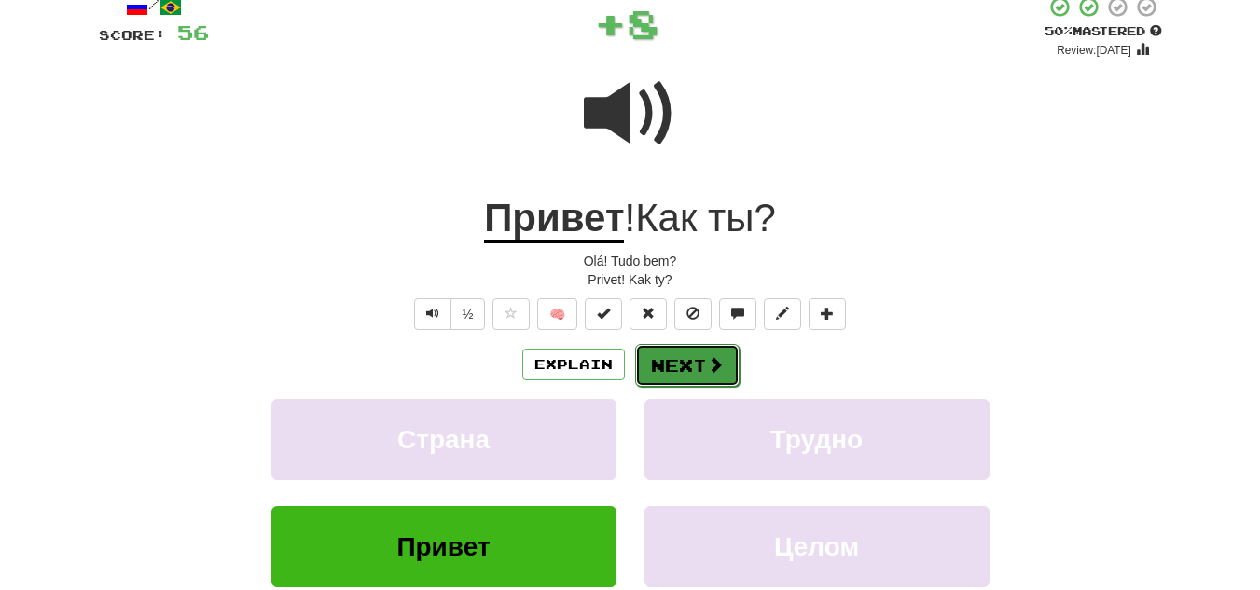
click at [668, 373] on button "Next" at bounding box center [687, 365] width 104 height 43
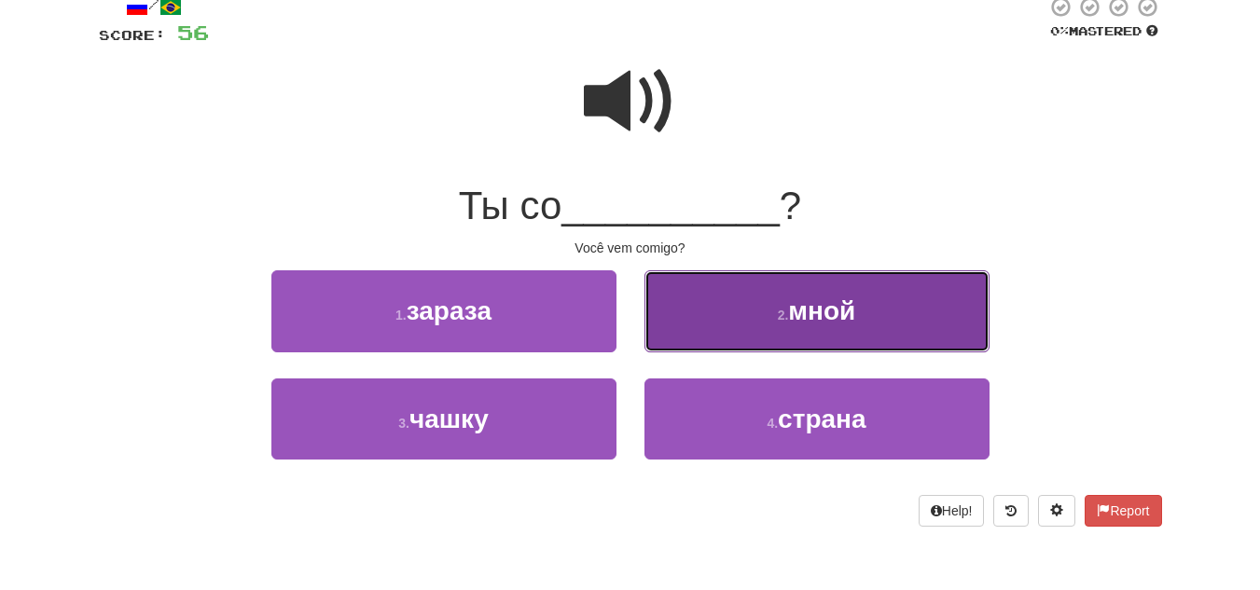
click at [672, 318] on button "2 . мной" at bounding box center [817, 310] width 345 height 81
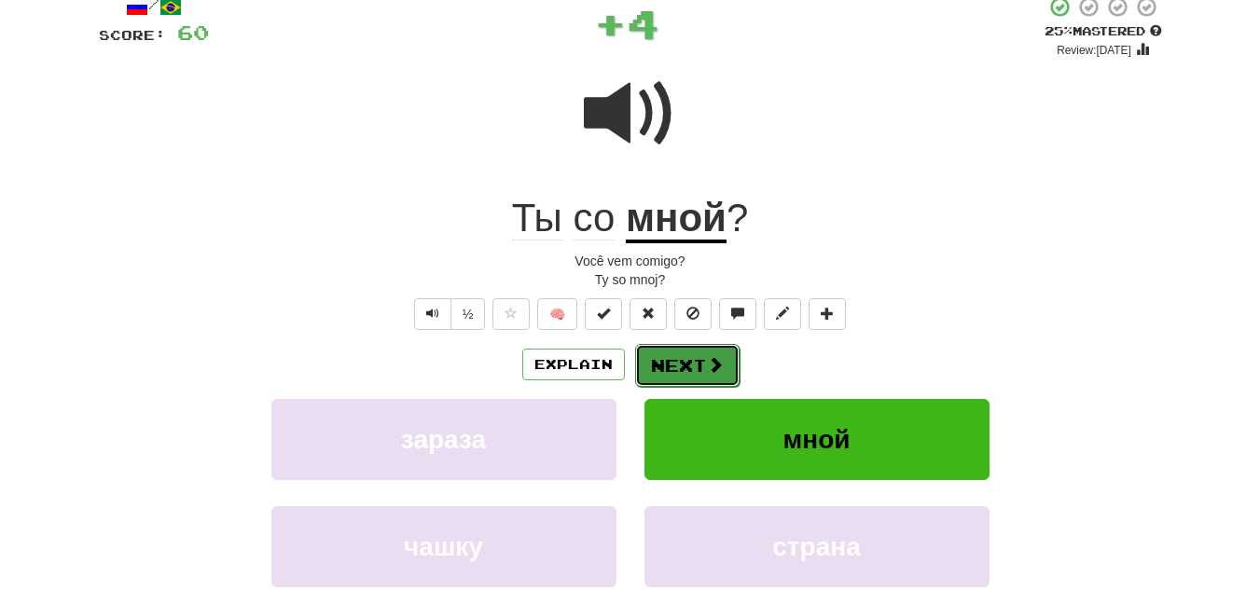
click at [724, 368] on button "Next" at bounding box center [687, 365] width 104 height 43
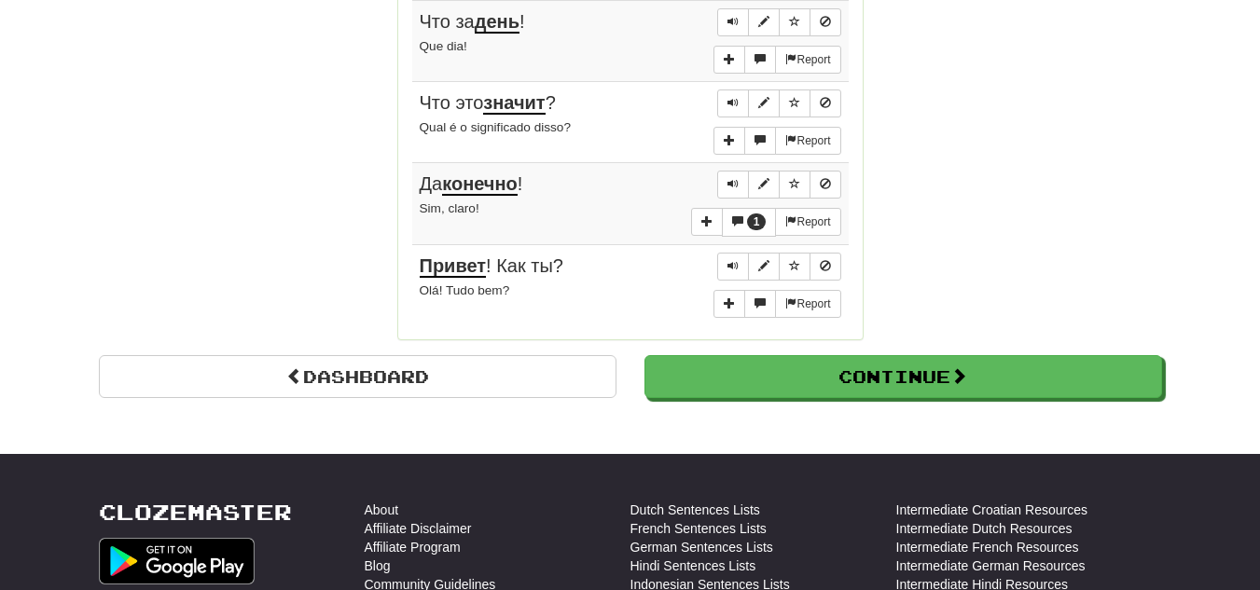
scroll to position [1603, 0]
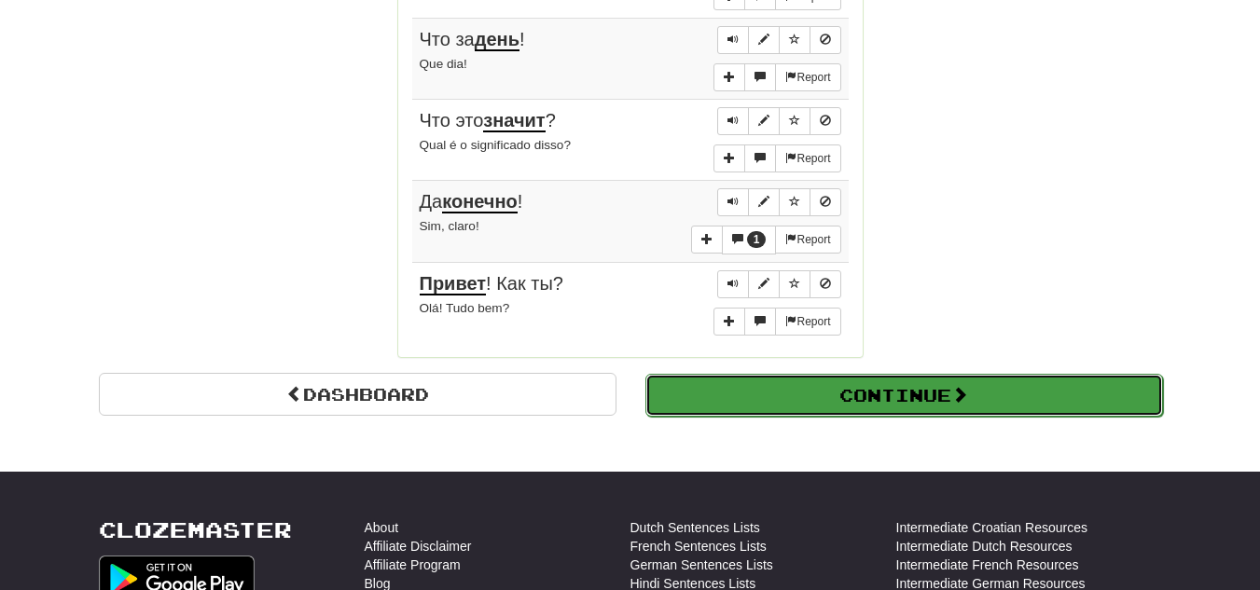
click at [818, 377] on button "Continue" at bounding box center [904, 395] width 518 height 43
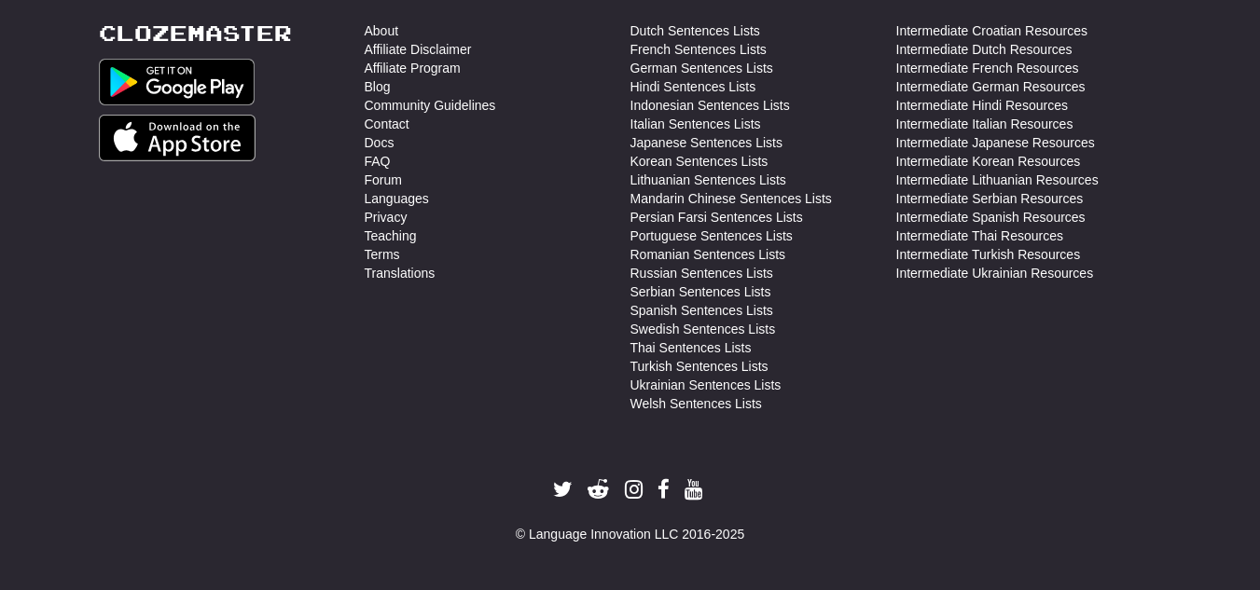
scroll to position [0, 0]
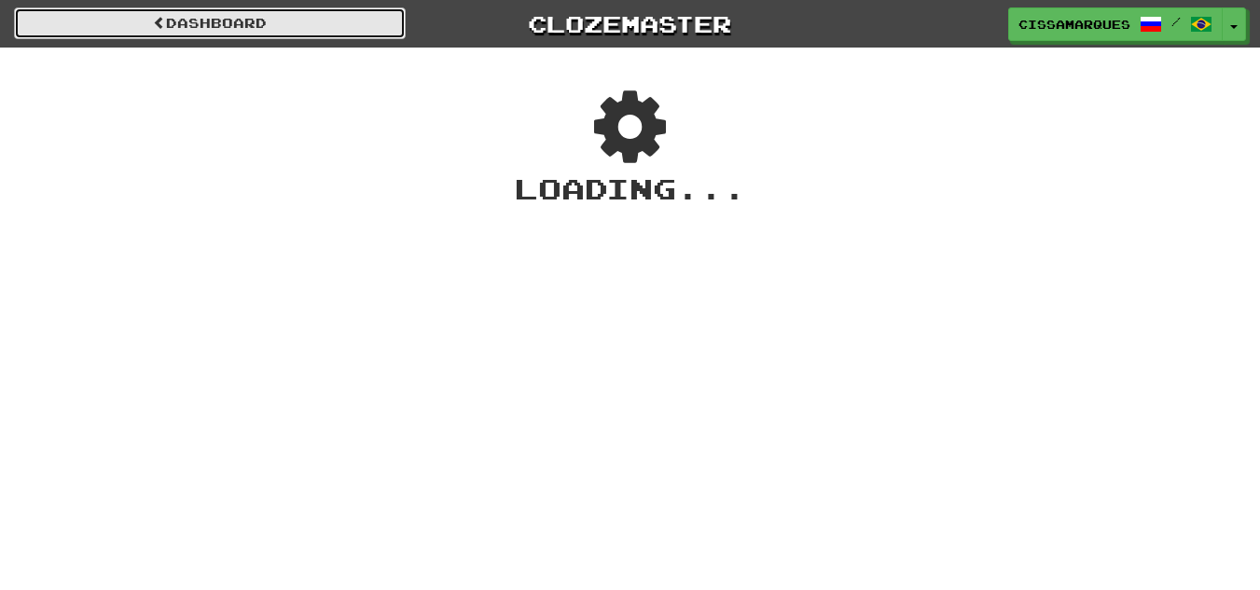
click at [264, 12] on link "Dashboard" at bounding box center [210, 23] width 392 height 32
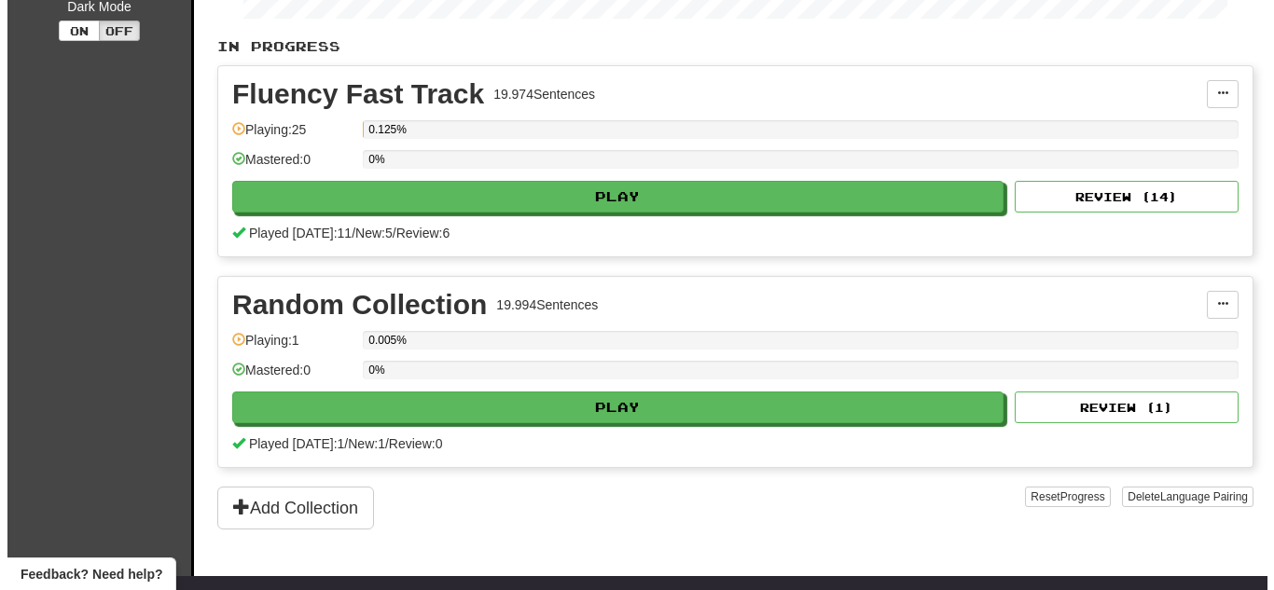
scroll to position [380, 0]
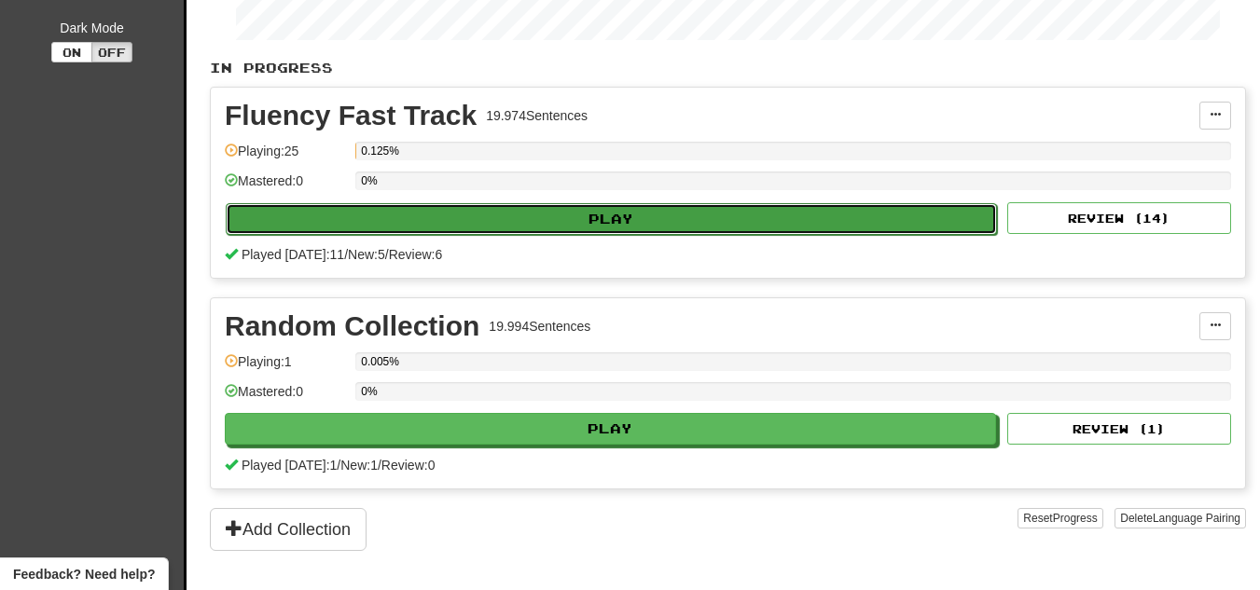
click at [797, 212] on button "Play" at bounding box center [611, 219] width 771 height 32
select select "**"
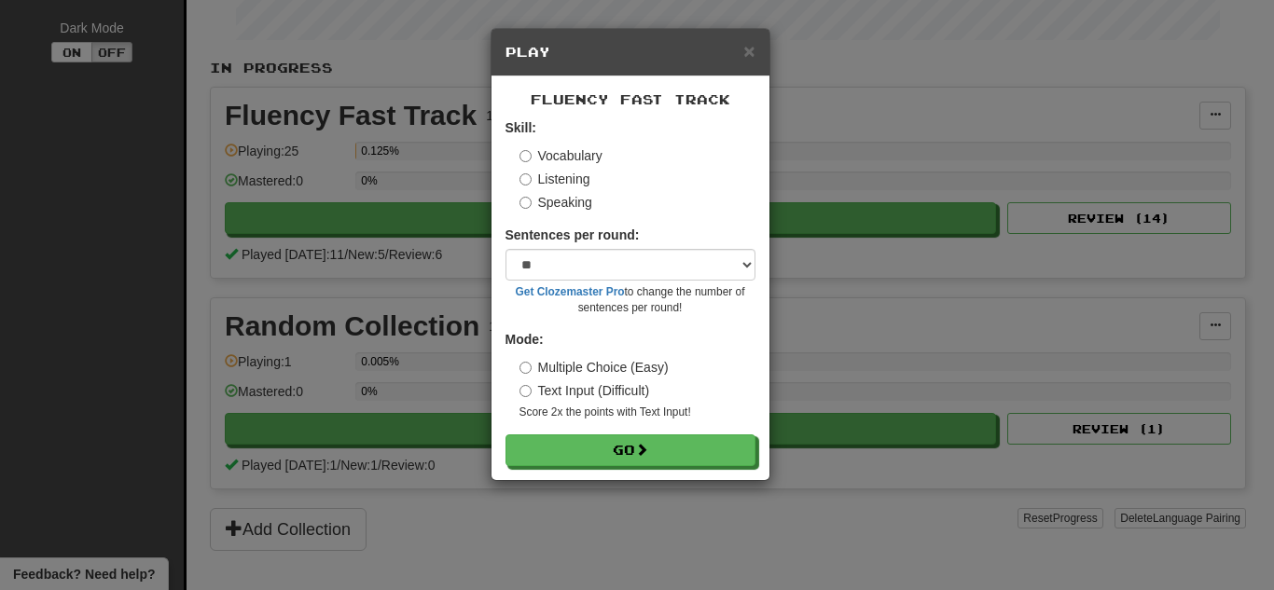
click at [583, 176] on label "Listening" at bounding box center [555, 179] width 71 height 19
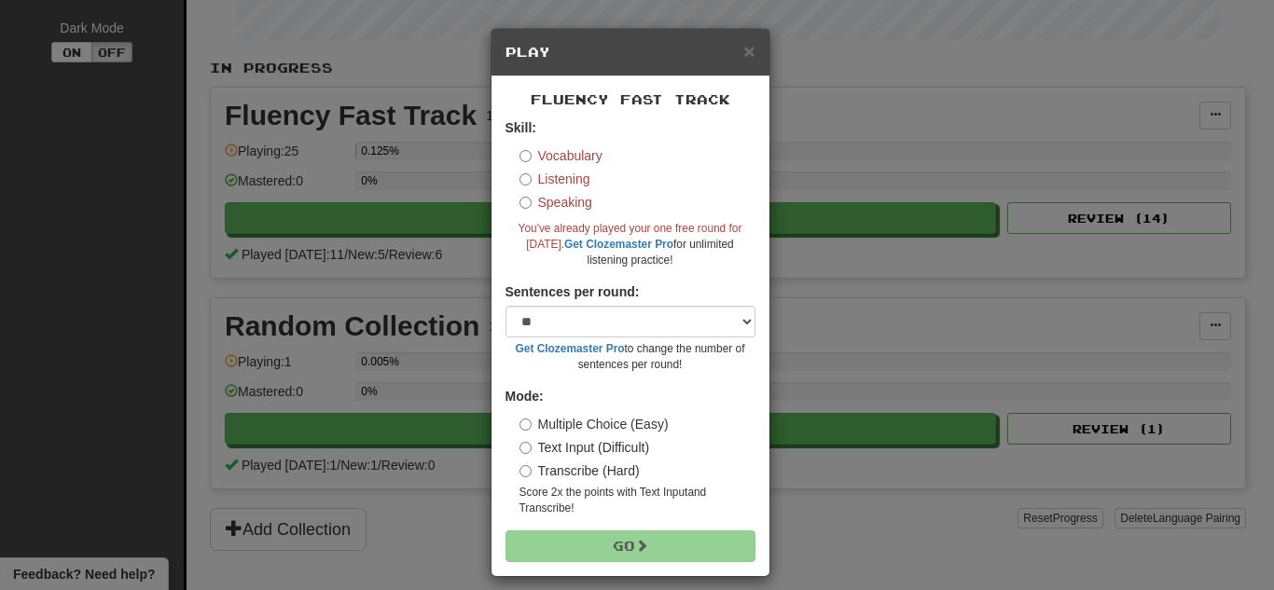
click at [631, 284] on label "Sentences per round:" at bounding box center [573, 292] width 134 height 19
click at [743, 52] on span "×" at bounding box center [748, 50] width 11 height 21
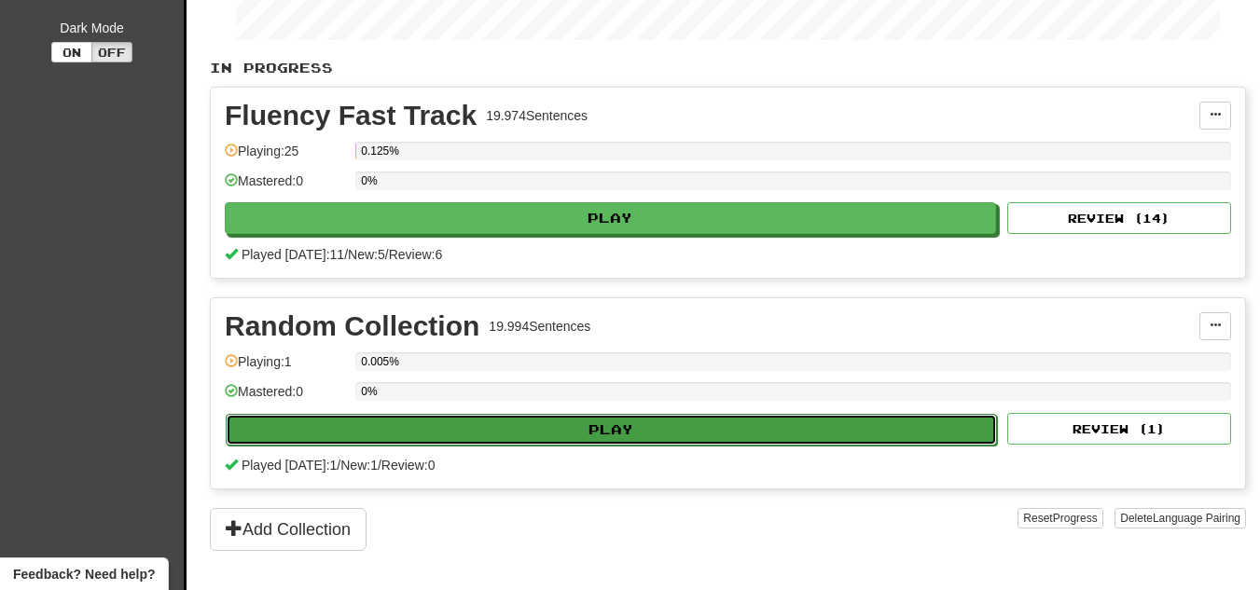
click at [613, 430] on button "Play" at bounding box center [611, 430] width 771 height 32
select select "**"
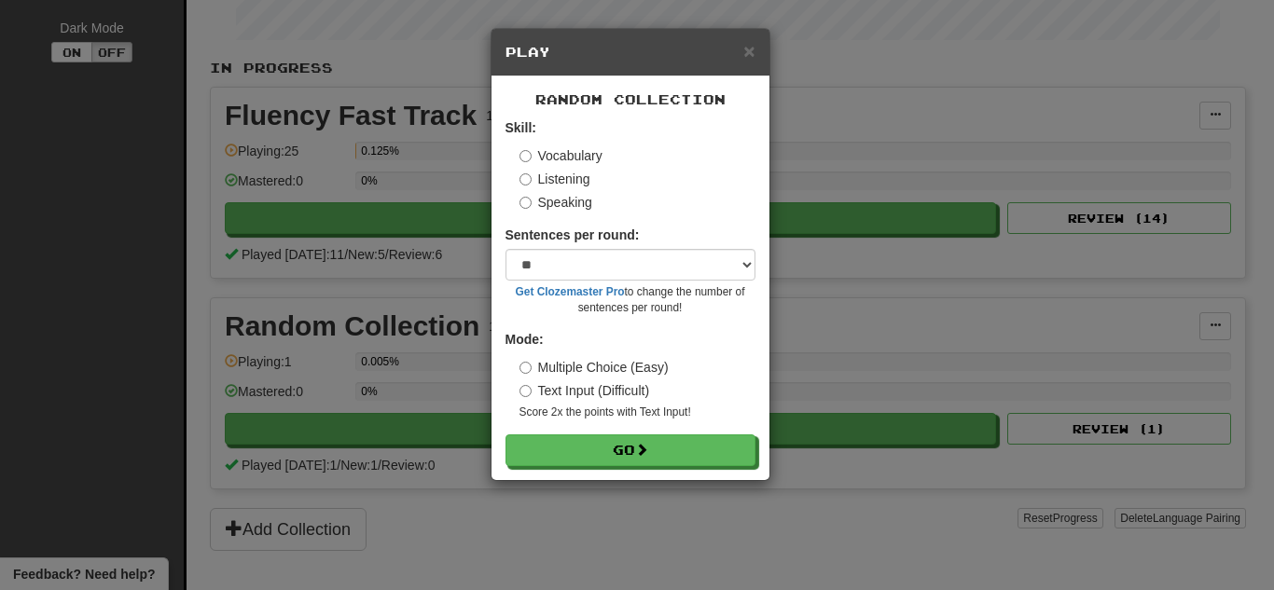
click at [524, 186] on label "Listening" at bounding box center [555, 179] width 71 height 19
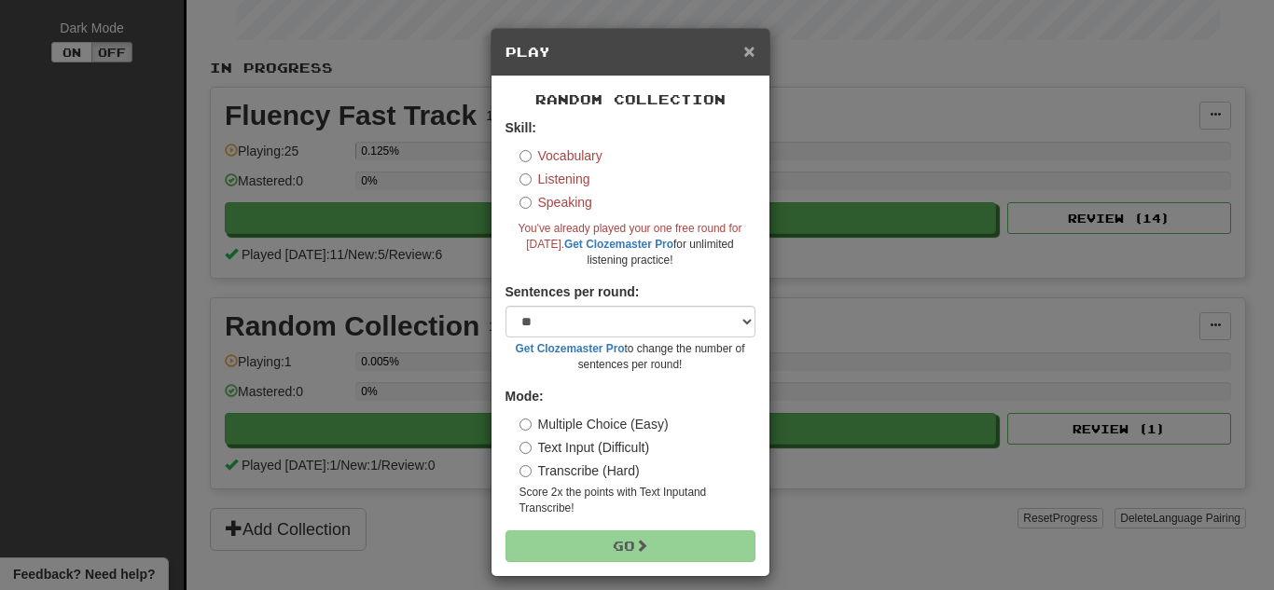
click at [747, 50] on span "×" at bounding box center [748, 50] width 11 height 21
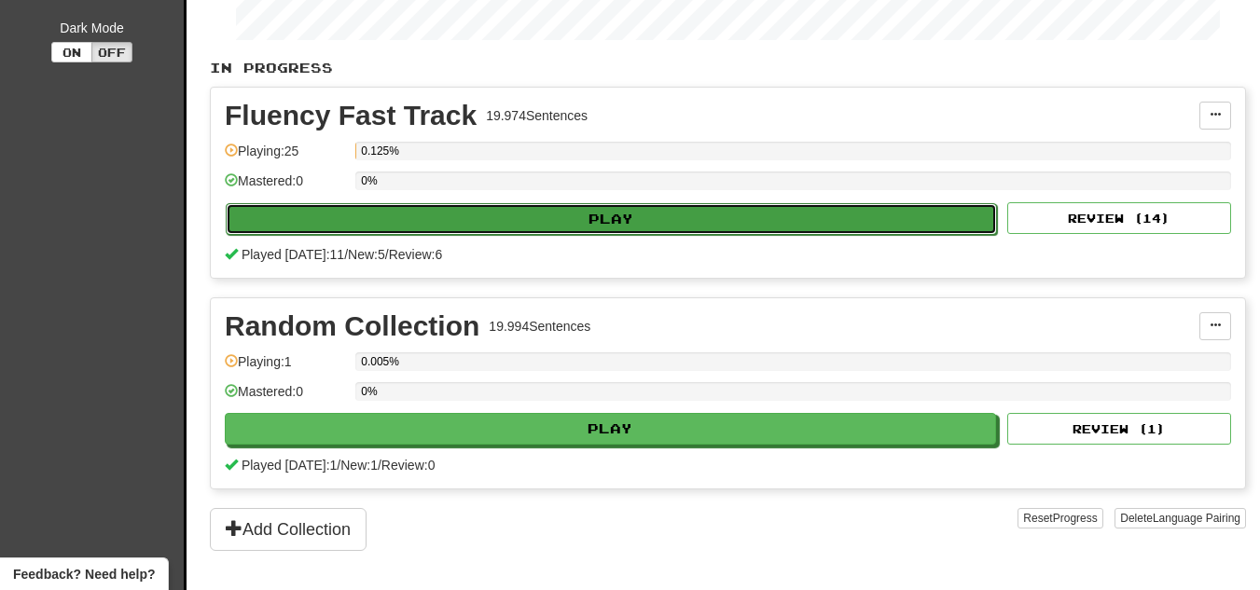
click at [549, 215] on button "Play" at bounding box center [611, 219] width 771 height 32
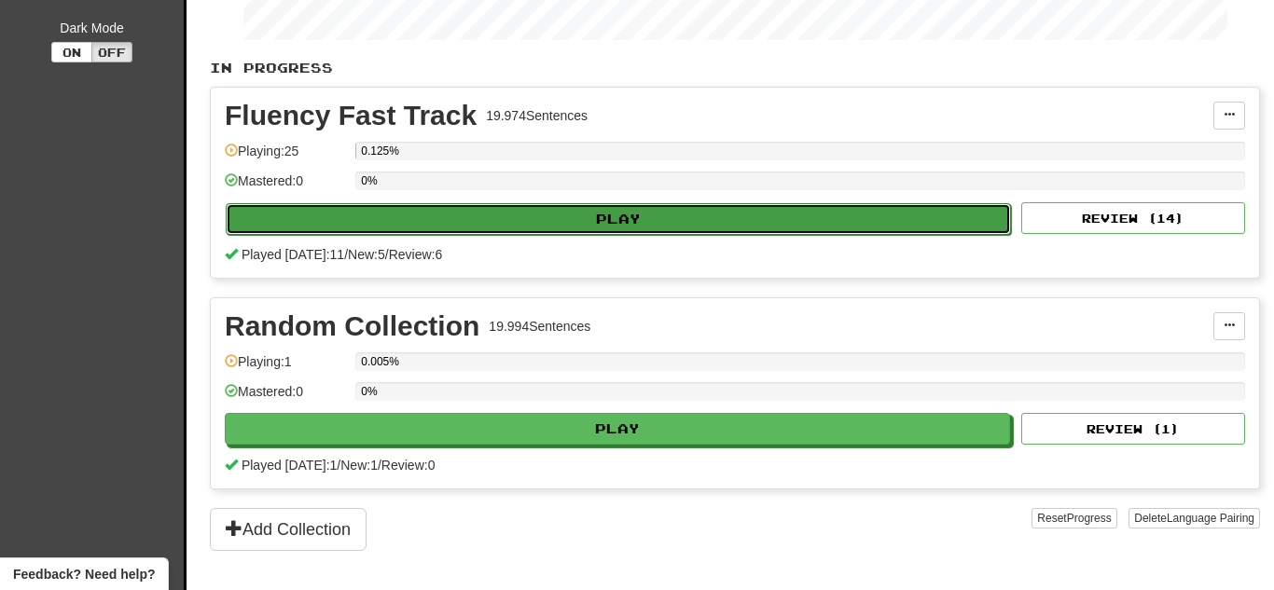
select select "**"
